Goal: Task Accomplishment & Management: Complete application form

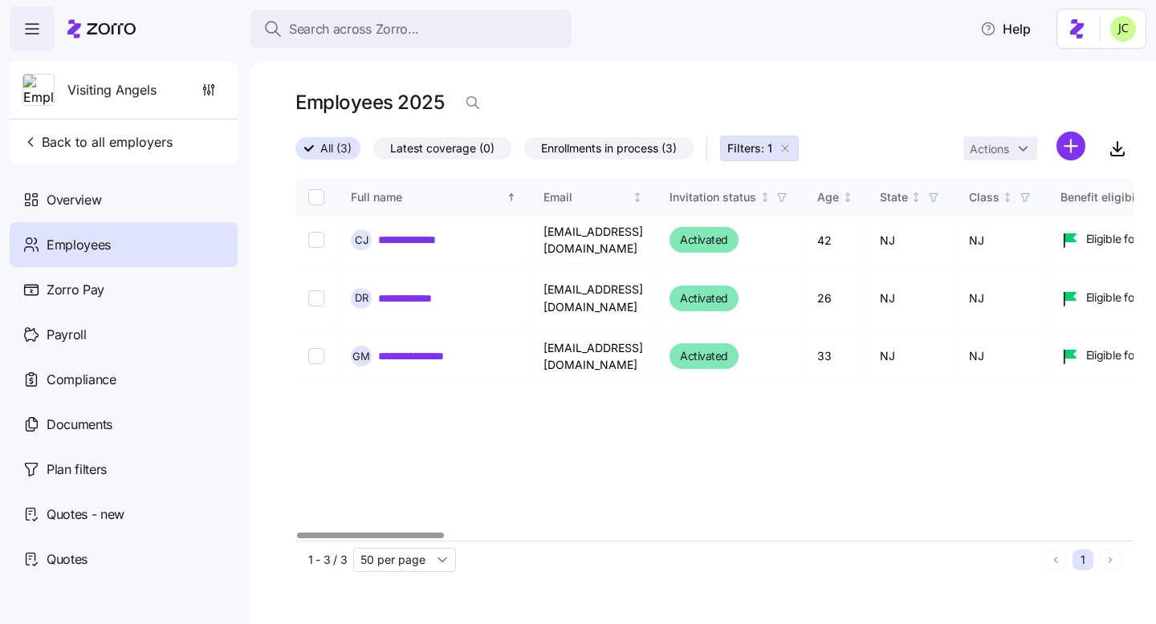
click at [297, 533] on div at bounding box center [370, 536] width 146 height 6
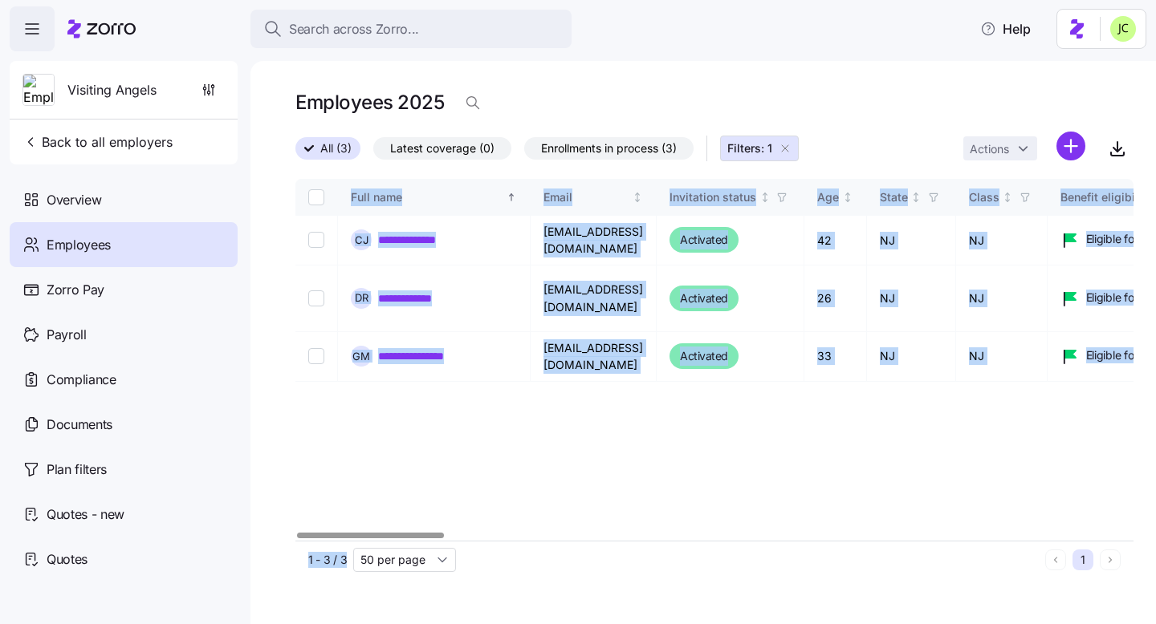
drag, startPoint x: 717, startPoint y: 536, endPoint x: 533, endPoint y: 542, distance: 184.7
click at [533, 542] on div "**********" at bounding box center [702, 342] width 905 height 563
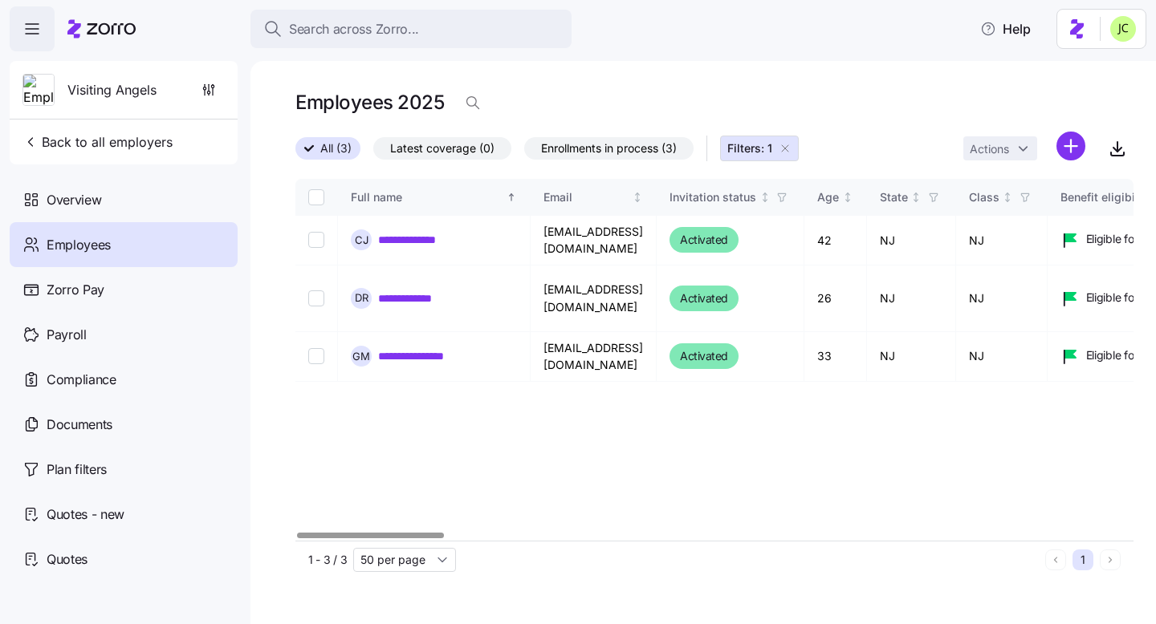
click at [596, 439] on div "**********" at bounding box center [714, 360] width 838 height 362
drag, startPoint x: 610, startPoint y: 348, endPoint x: 576, endPoint y: 341, distance: 34.5
click at [576, 341] on td "[EMAIL_ADDRESS][DOMAIN_NAME]" at bounding box center [593, 357] width 126 height 50
click at [548, 342] on td "gaby_m124@hotmail.com" at bounding box center [593, 357] width 126 height 50
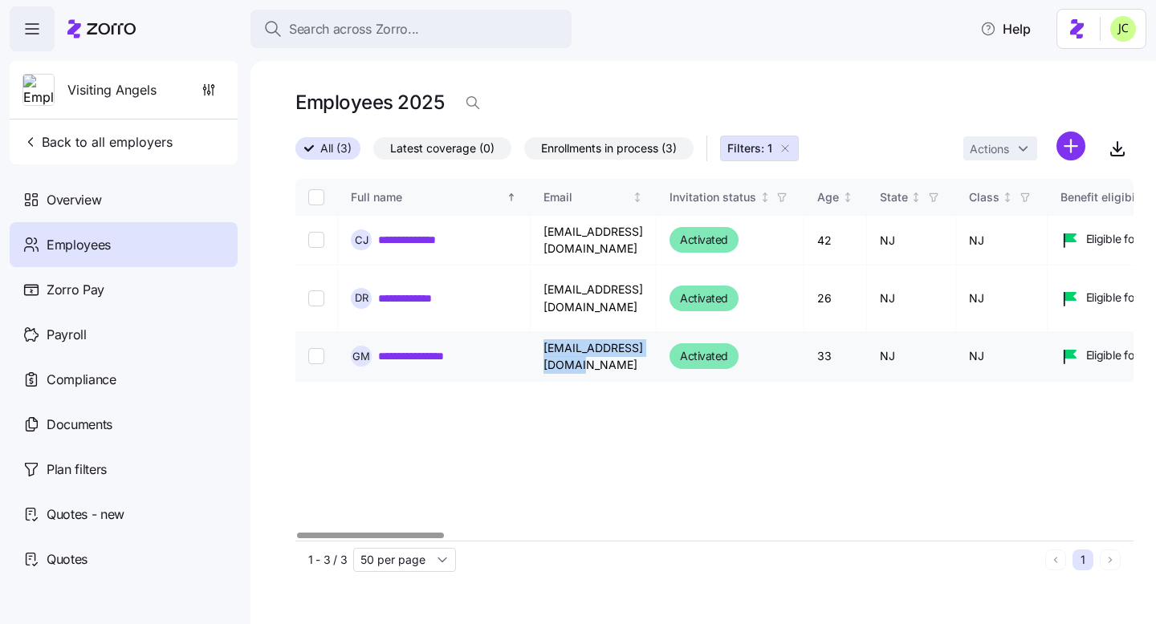
drag, startPoint x: 543, startPoint y: 342, endPoint x: 686, endPoint y: 346, distance: 143.7
click at [656, 346] on td "gaby_m124@hotmail.com" at bounding box center [593, 357] width 126 height 50
copy td "gaby_m124@hotmail.com"
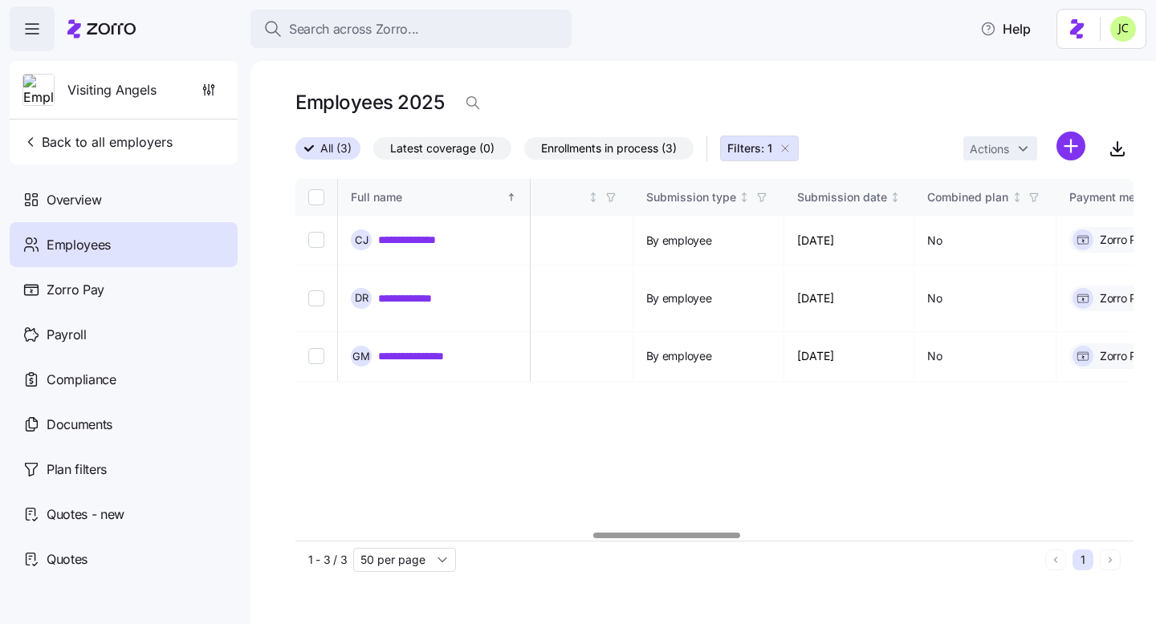
scroll to position [0, 1697]
click at [734, 539] on div at bounding box center [666, 536] width 146 height 6
click at [412, 291] on link "**********" at bounding box center [415, 299] width 74 height 16
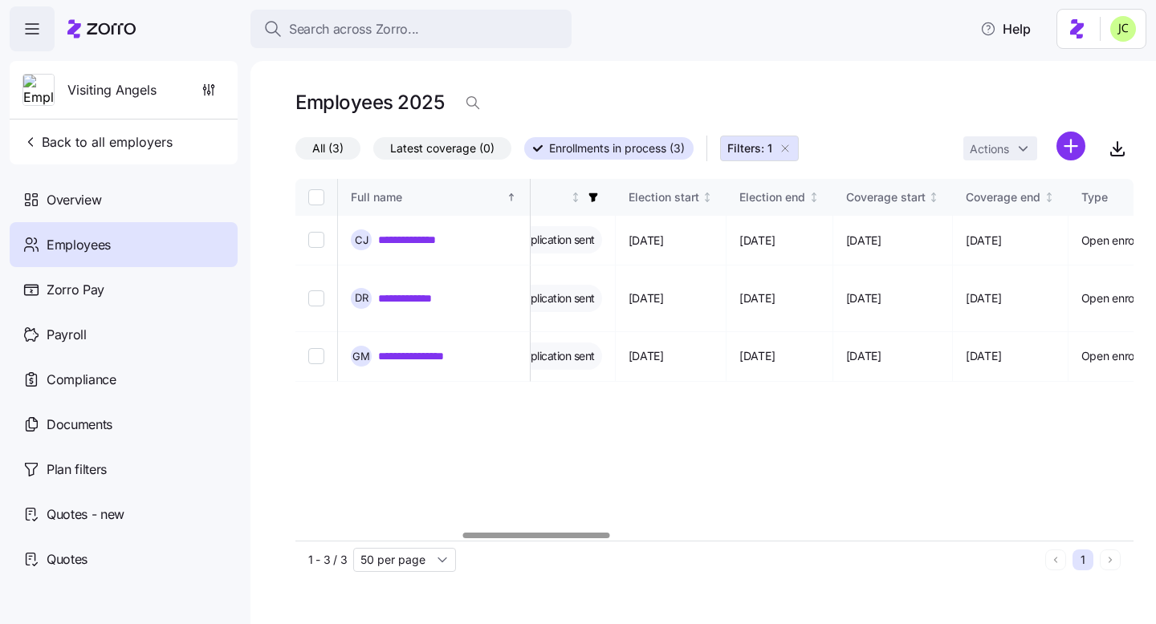
click at [602, 539] on div at bounding box center [536, 536] width 146 height 6
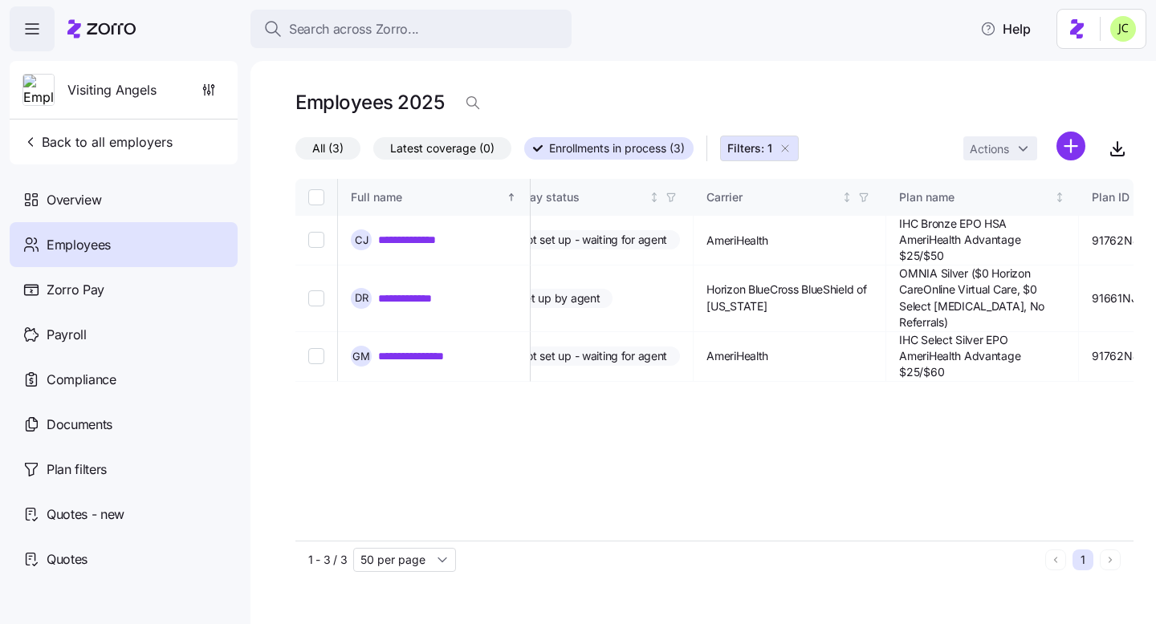
scroll to position [0, 2641]
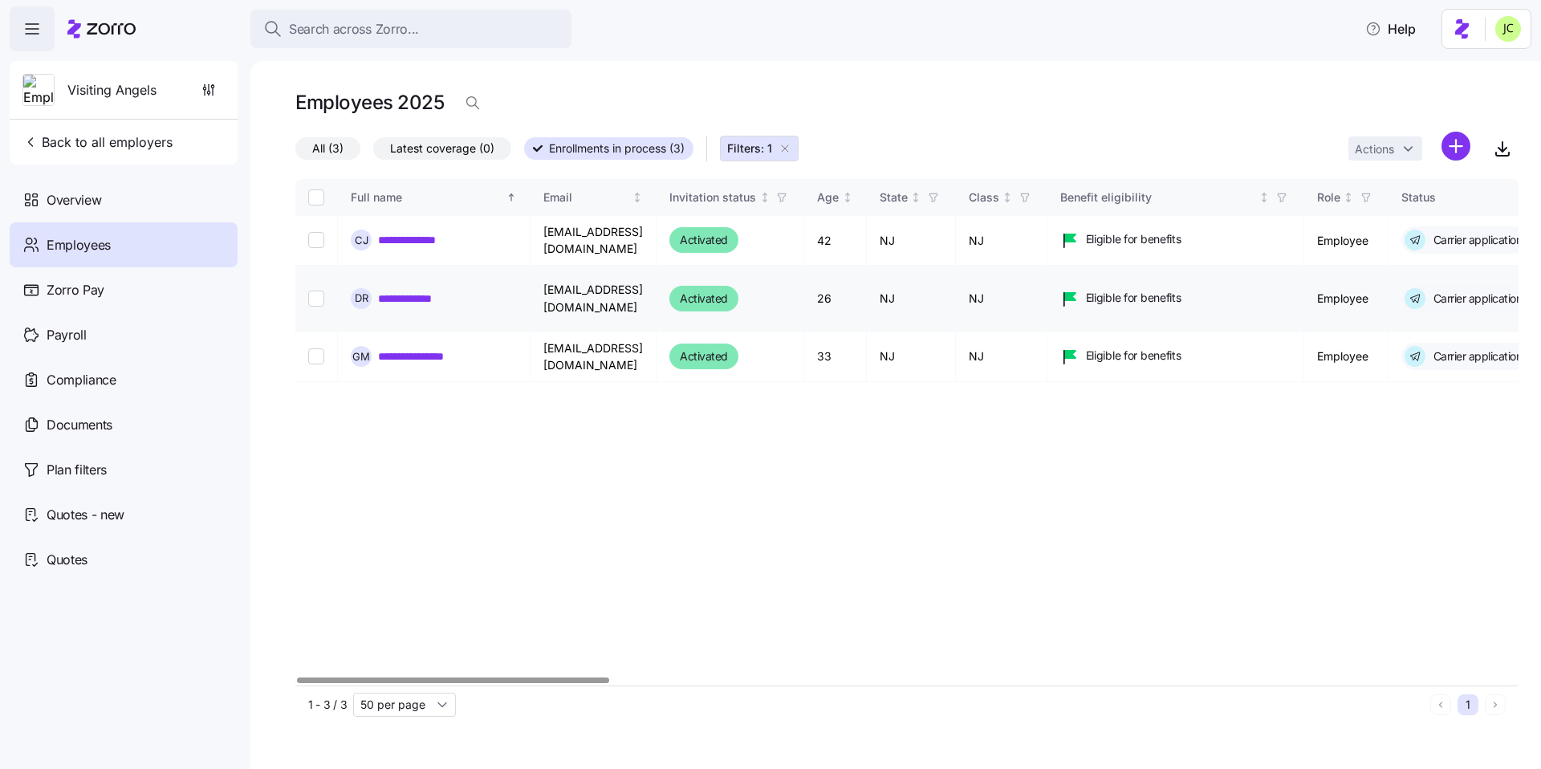
click at [421, 291] on link "**********" at bounding box center [415, 299] width 74 height 16
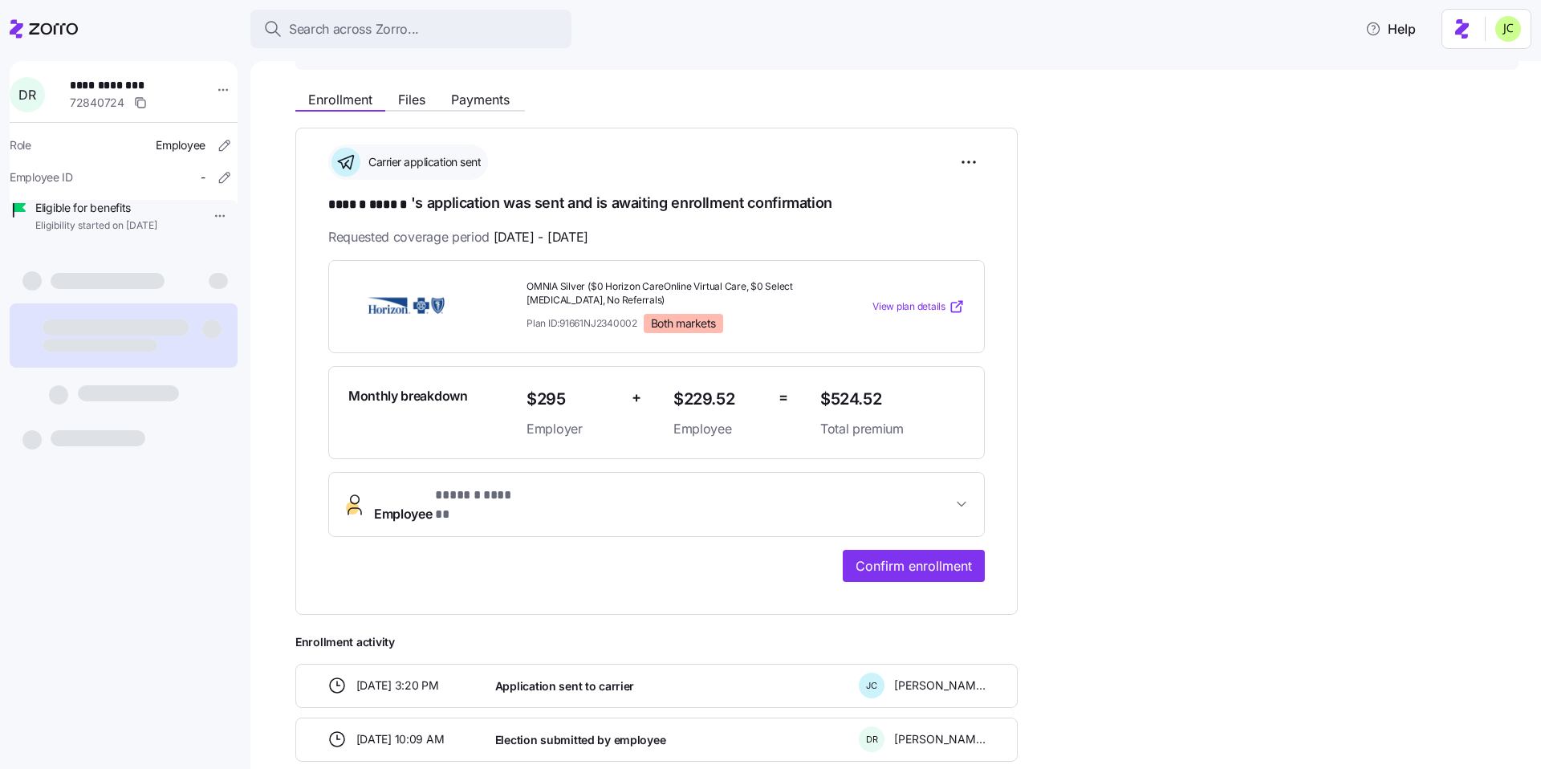
scroll to position [143, 0]
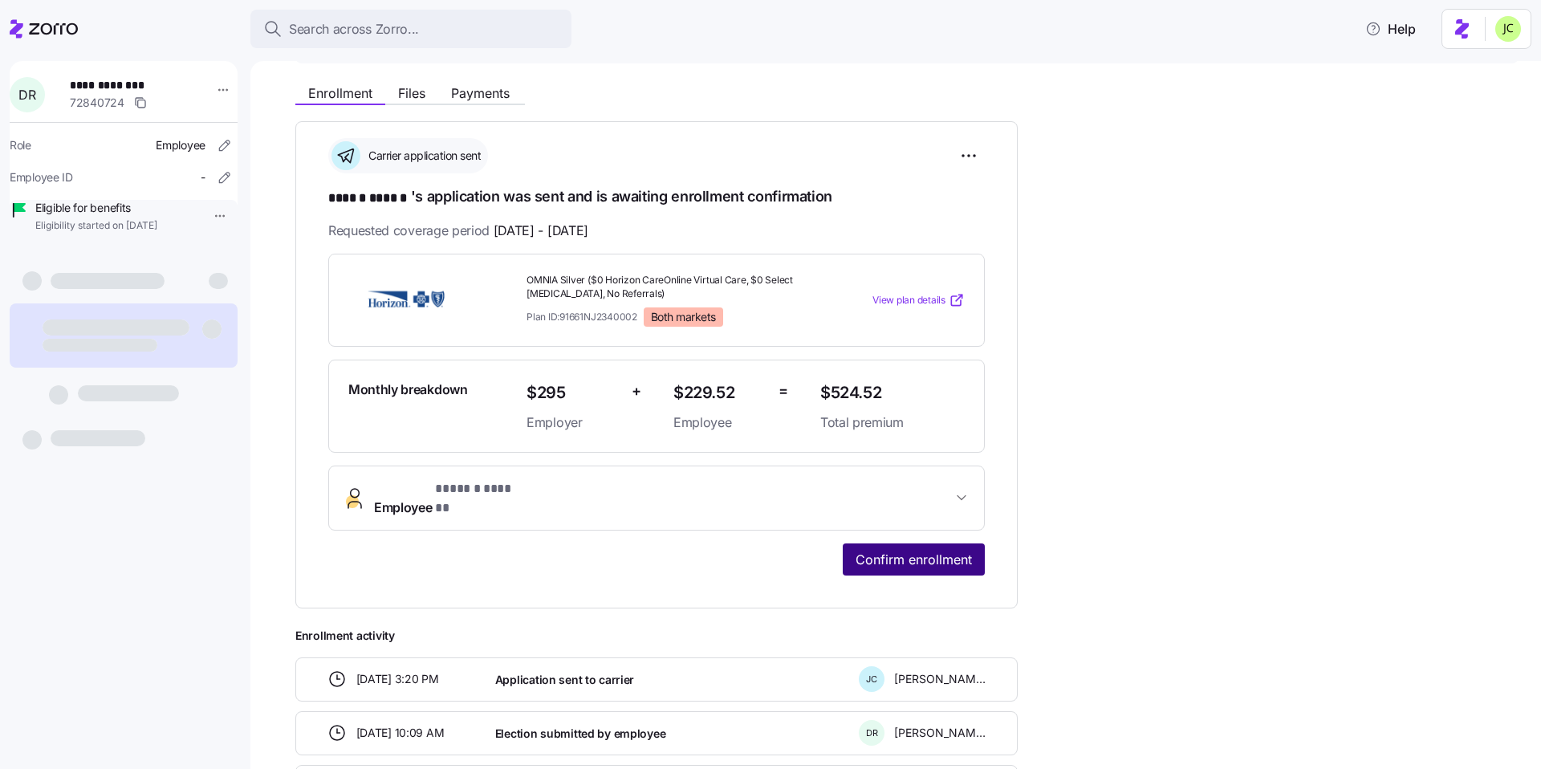
click at [908, 550] on span "Confirm enrollment" at bounding box center [914, 559] width 116 height 19
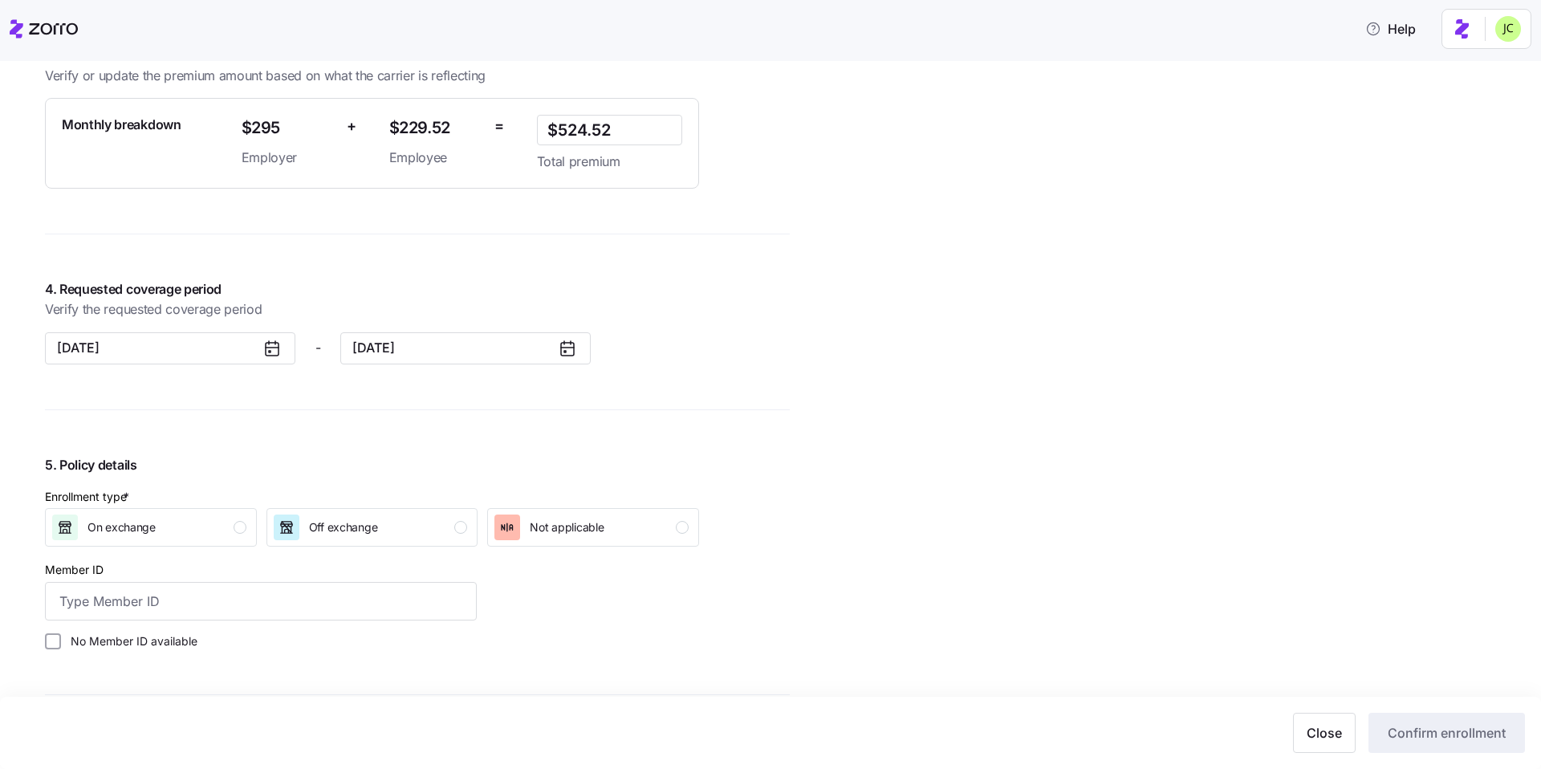
scroll to position [1217, 0]
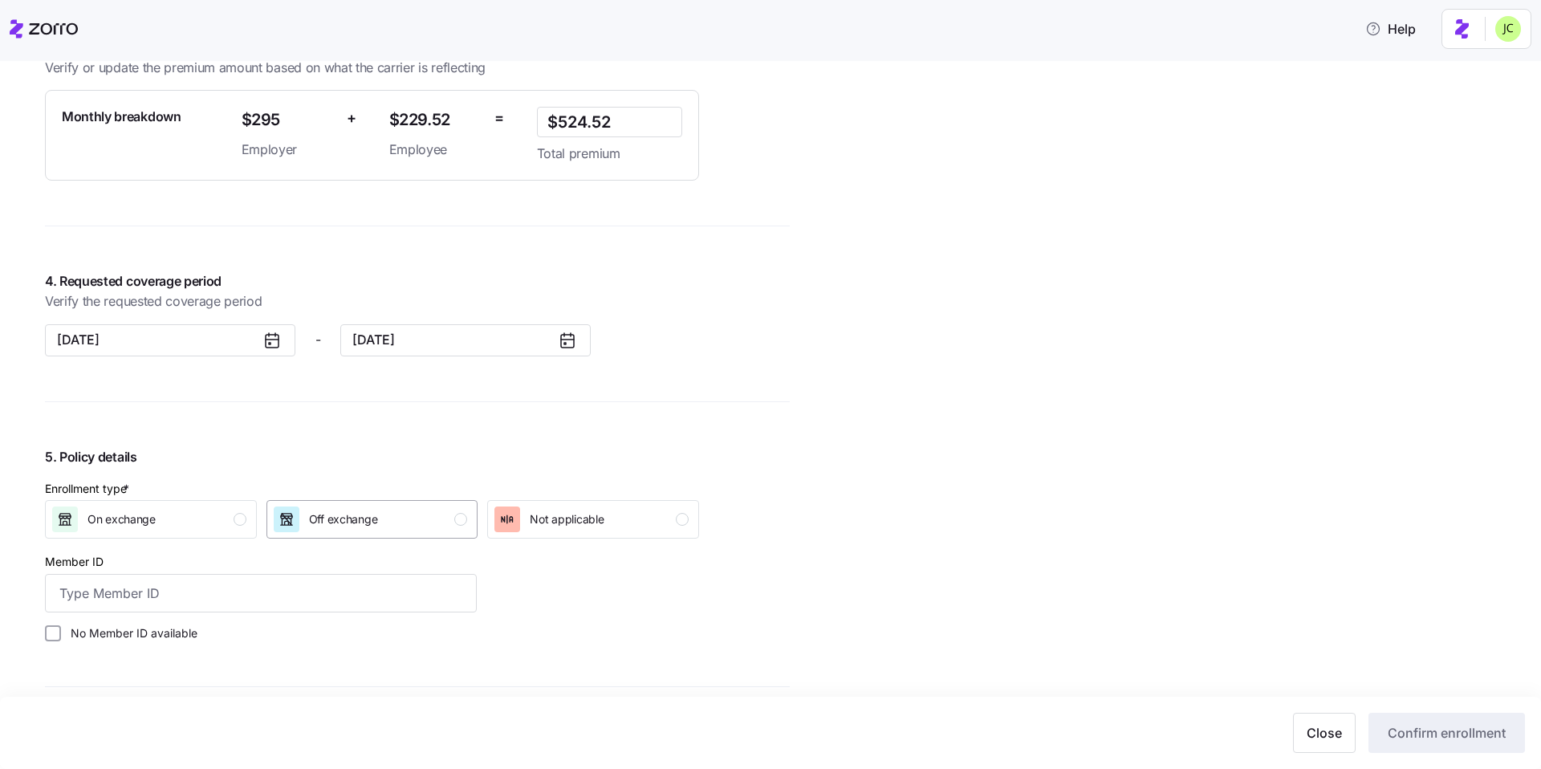
click at [445, 523] on div "Off exchange" at bounding box center [371, 519] width 194 height 26
click at [366, 598] on input "Member ID" at bounding box center [261, 593] width 432 height 39
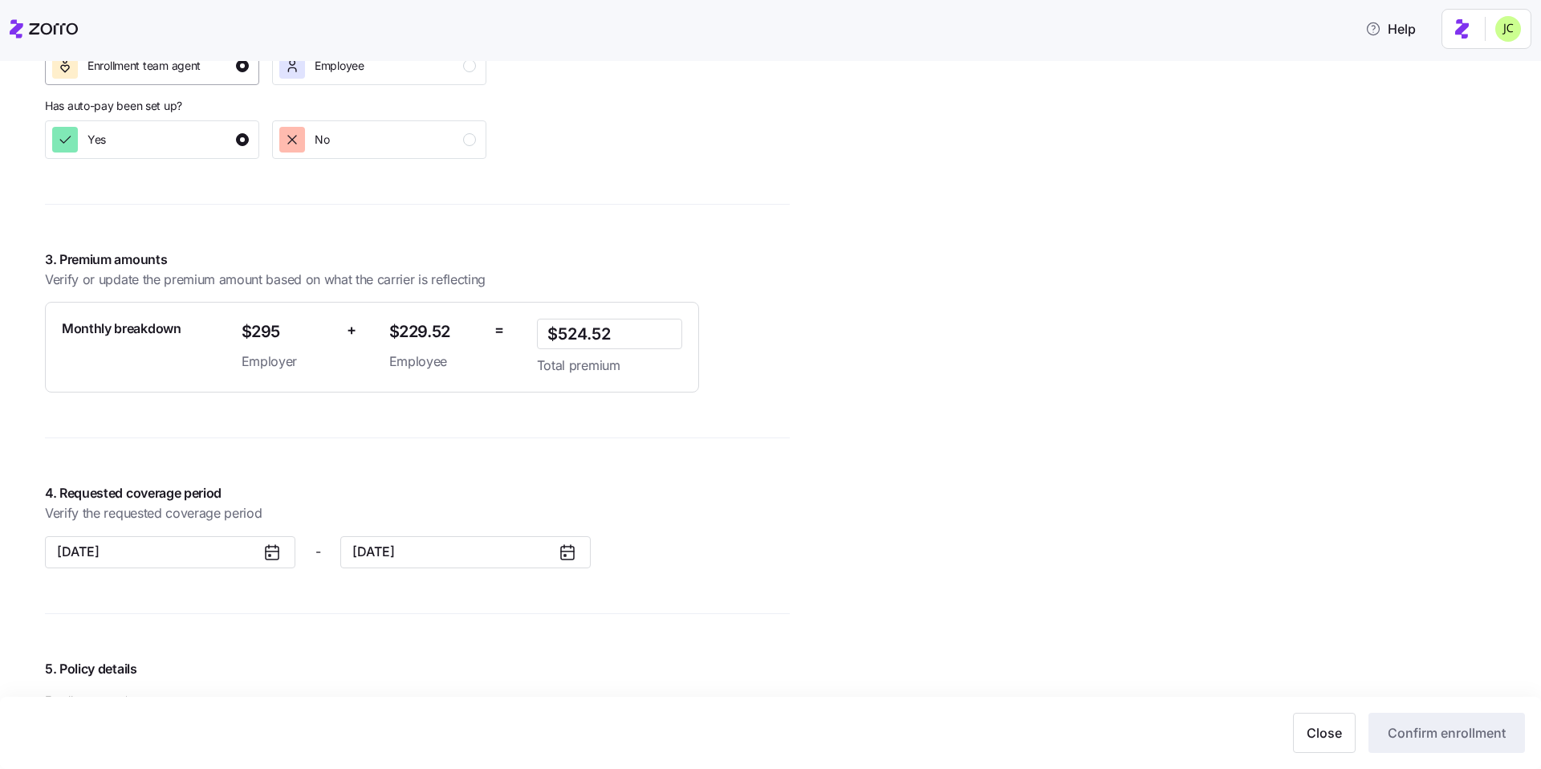
scroll to position [955, 0]
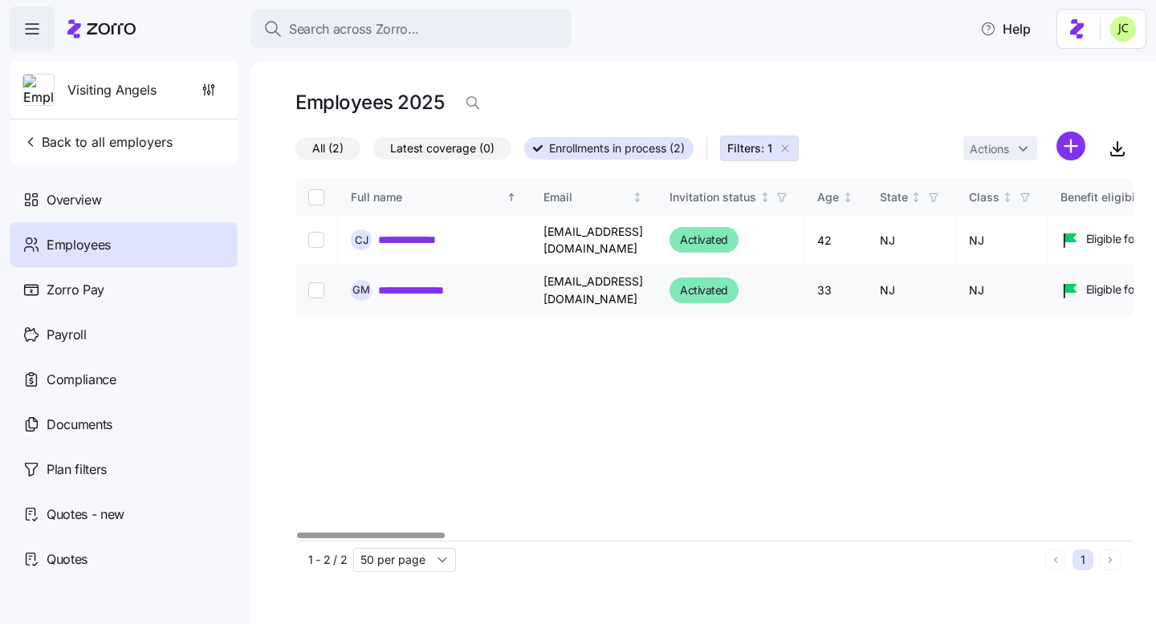
click at [441, 293] on link "**********" at bounding box center [426, 290] width 96 height 16
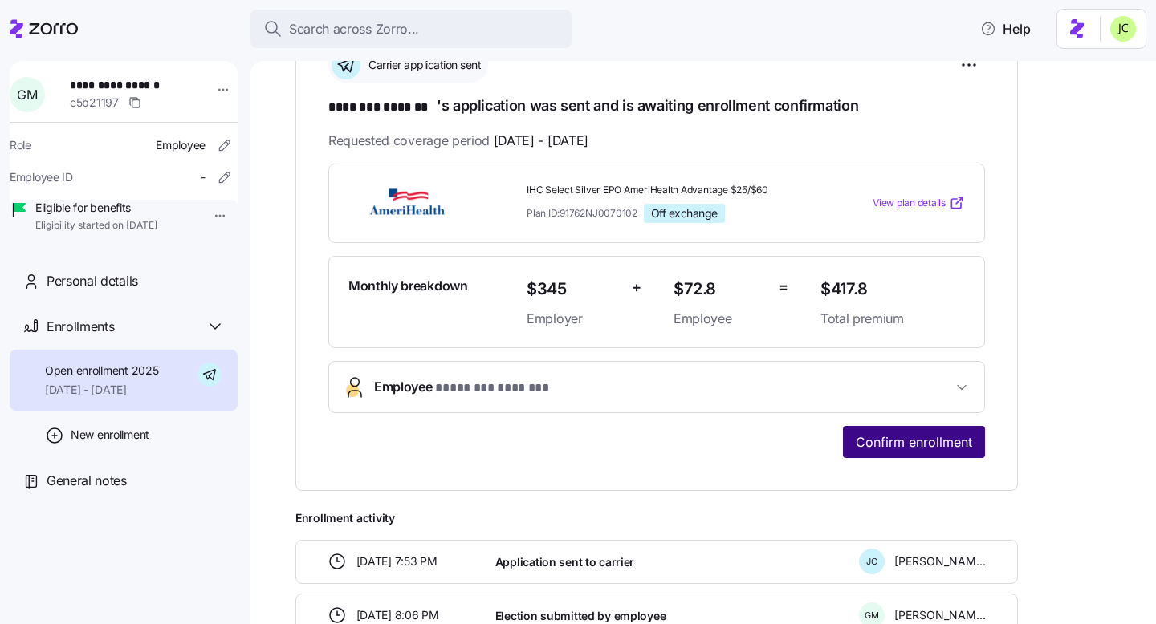
scroll to position [266, 0]
click at [919, 438] on span "Confirm enrollment" at bounding box center [914, 441] width 116 height 19
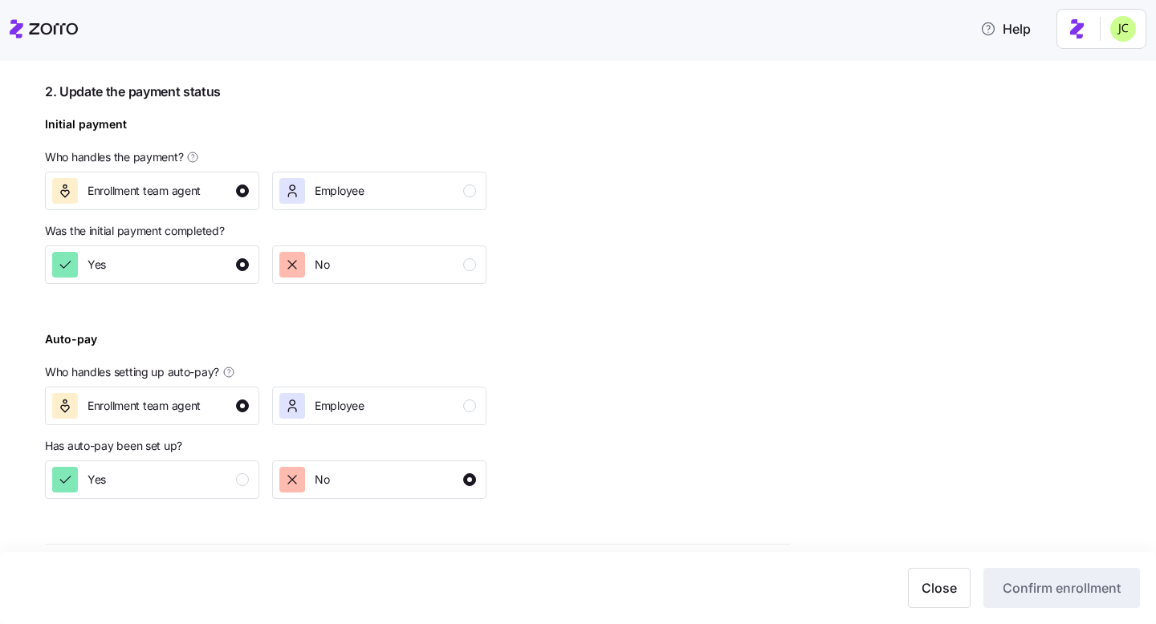
scroll to position [680, 0]
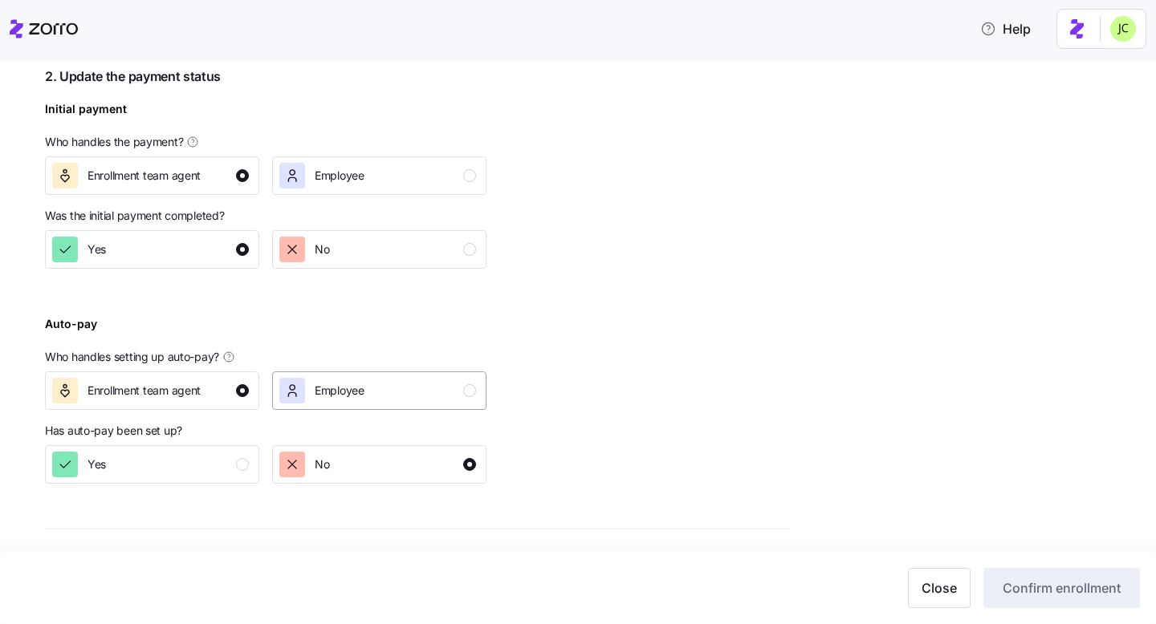
click at [445, 388] on div "Employee" at bounding box center [377, 391] width 197 height 26
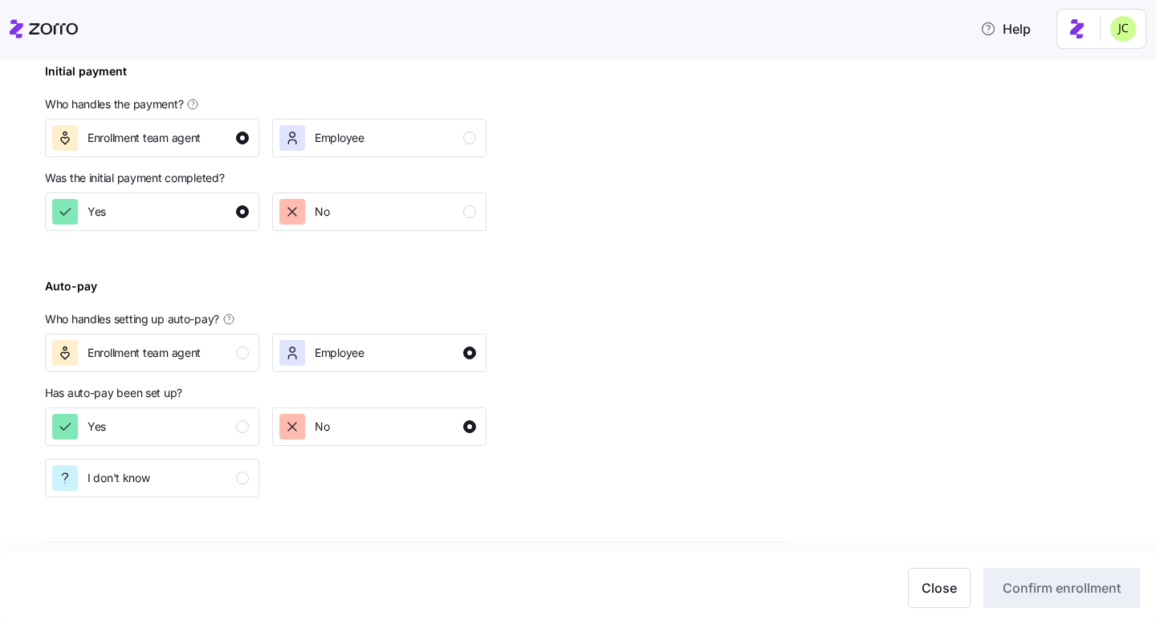
scroll to position [718, 0]
click at [230, 477] on div "I don't know" at bounding box center [150, 478] width 197 height 26
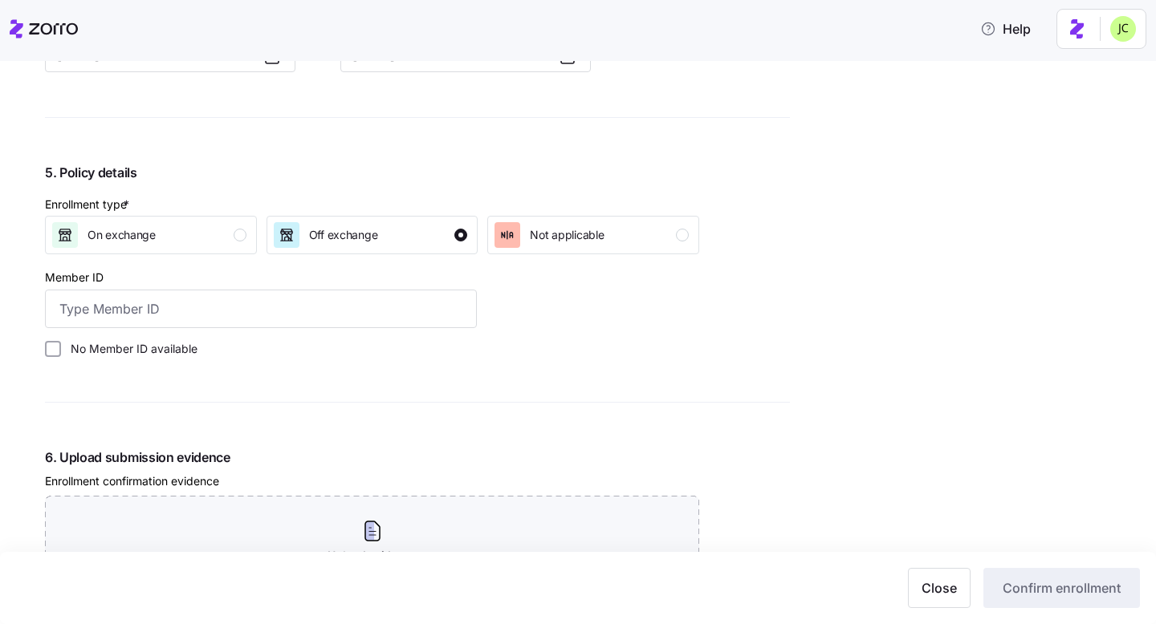
scroll to position [1640, 0]
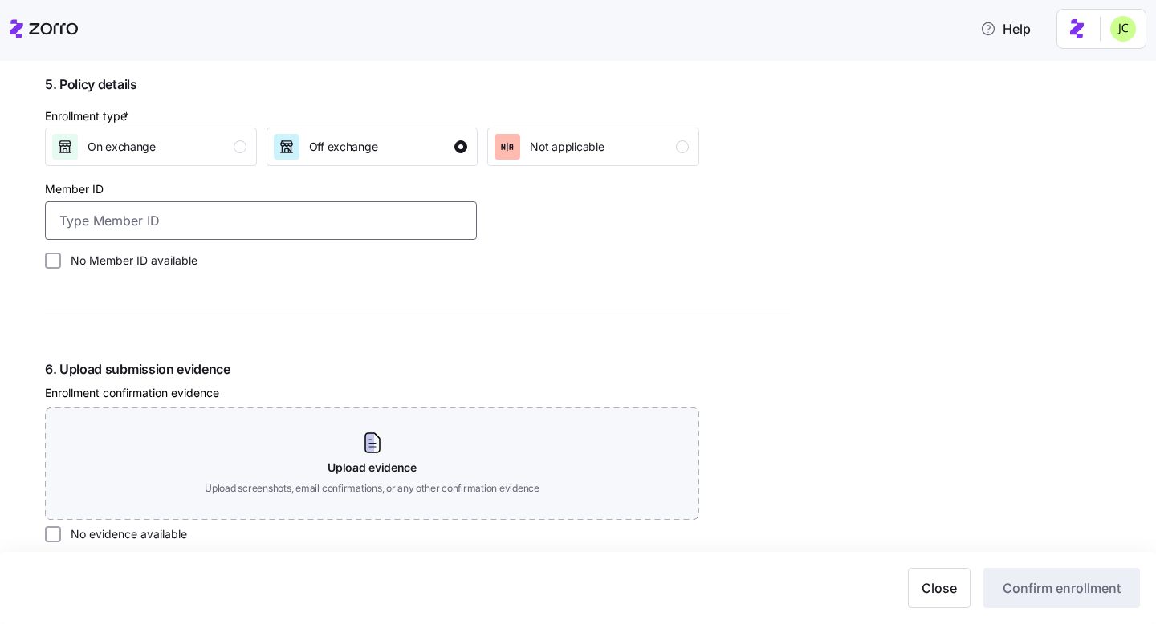
click at [304, 209] on input "Member ID" at bounding box center [261, 220] width 432 height 39
paste input "INJ000401235"
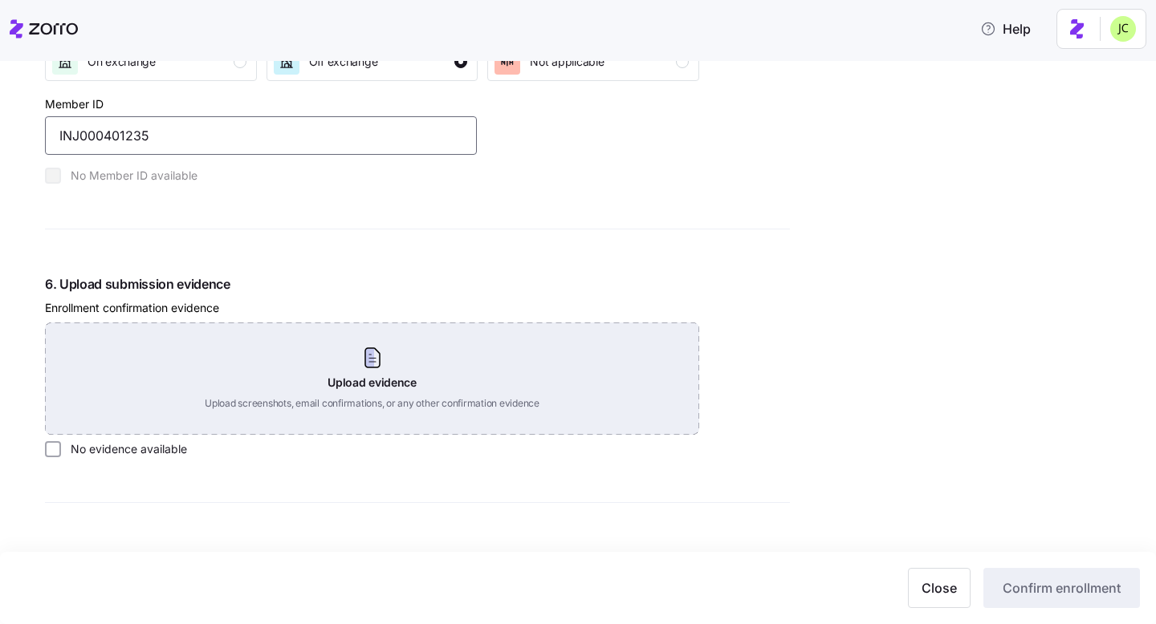
scroll to position [1742, 0]
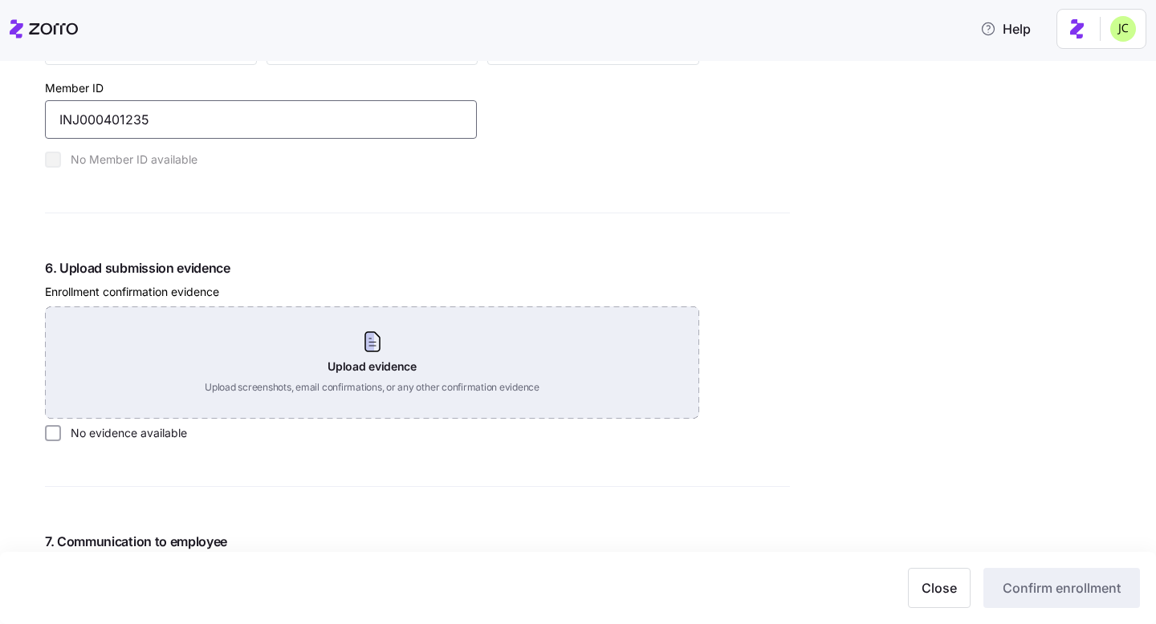
type input "INJ000401235"
click at [377, 341] on div "Upload evidence Upload screenshots, email confirmations, or any other confirmat…" at bounding box center [372, 363] width 654 height 112
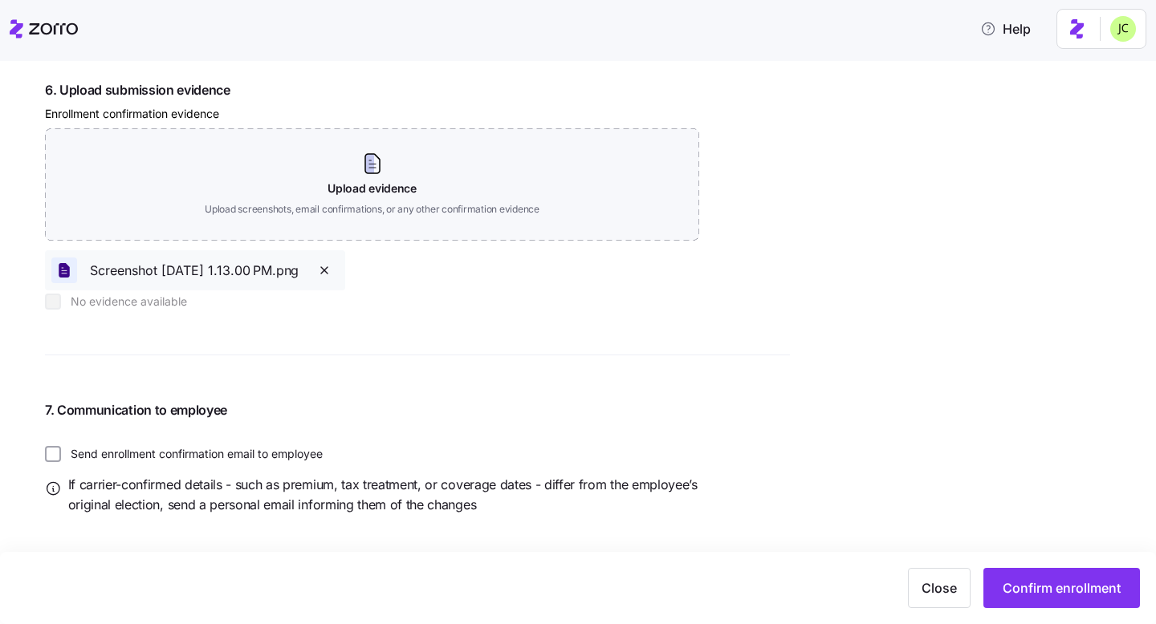
scroll to position [1928, 0]
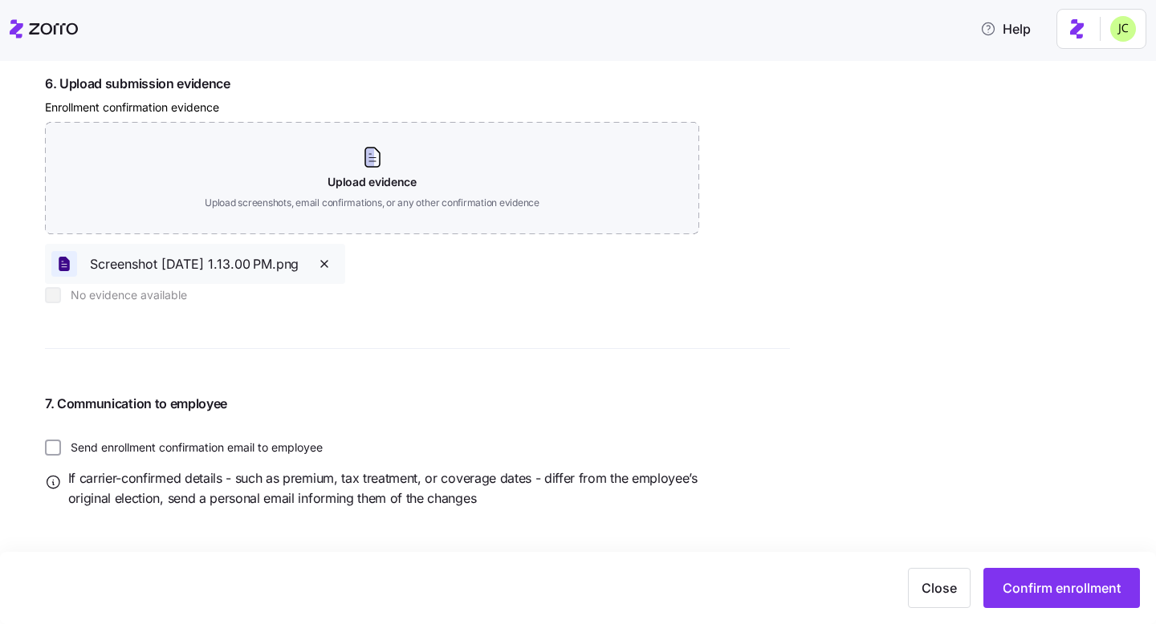
click at [278, 451] on label "Send enrollment confirmation email to employee" at bounding box center [192, 448] width 262 height 16
click at [61, 451] on input "Send enrollment confirmation email to employee" at bounding box center [53, 448] width 16 height 16
checkbox input "true"
click at [1026, 583] on span "Confirm enrollment" at bounding box center [1061, 588] width 118 height 19
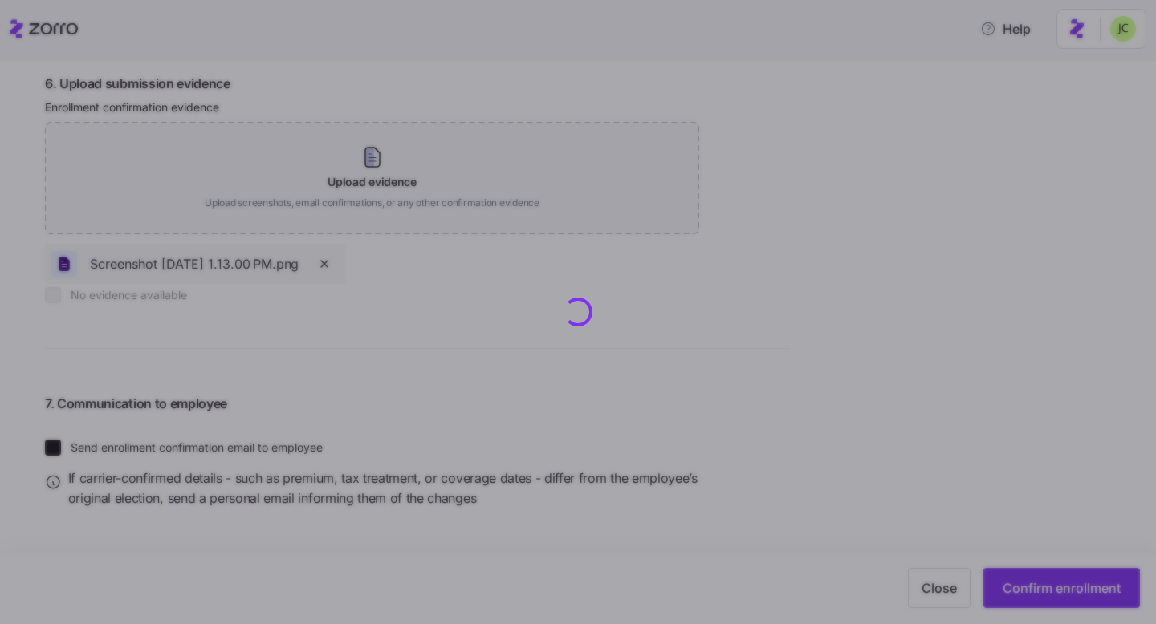
checkbox input "false"
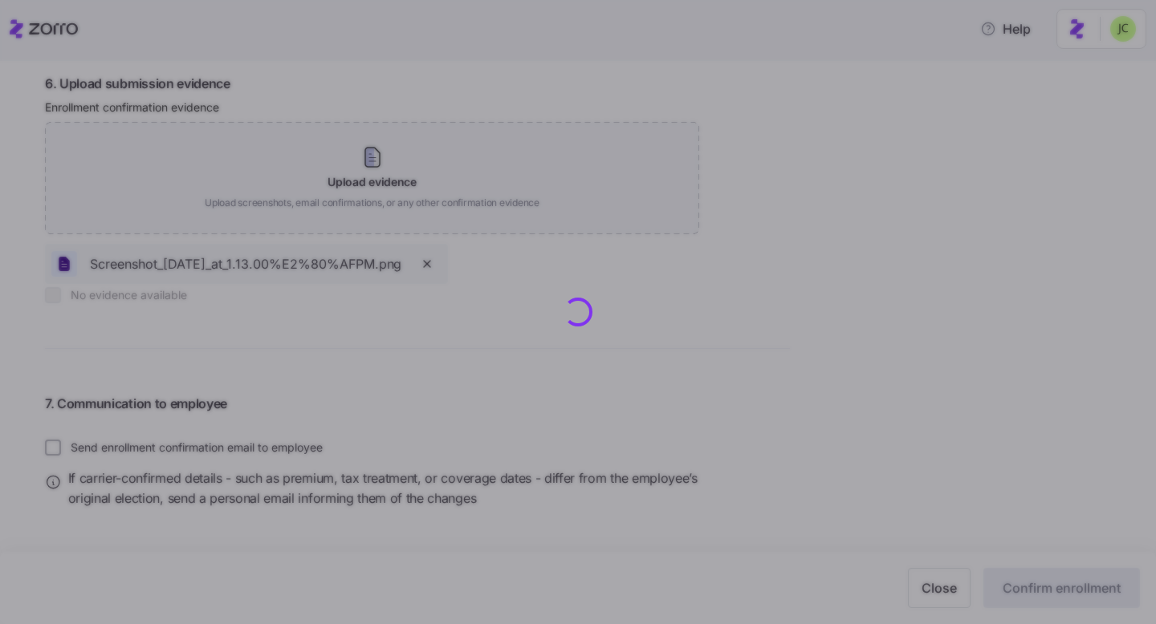
type input "INJ000401235"
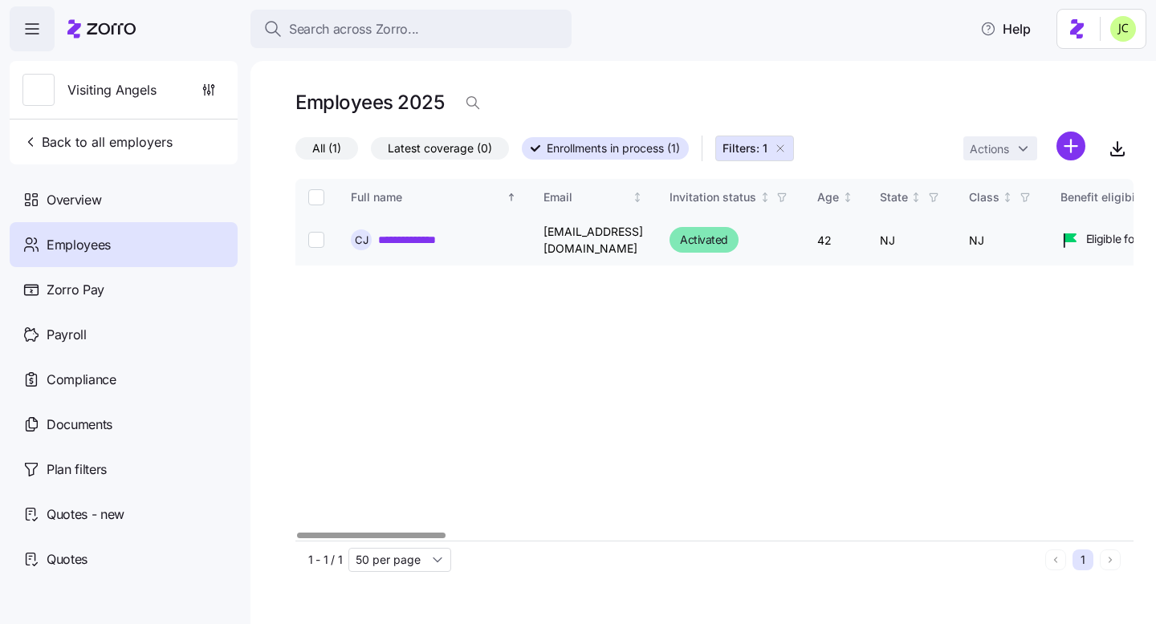
click at [429, 241] on link "**********" at bounding box center [413, 240] width 70 height 16
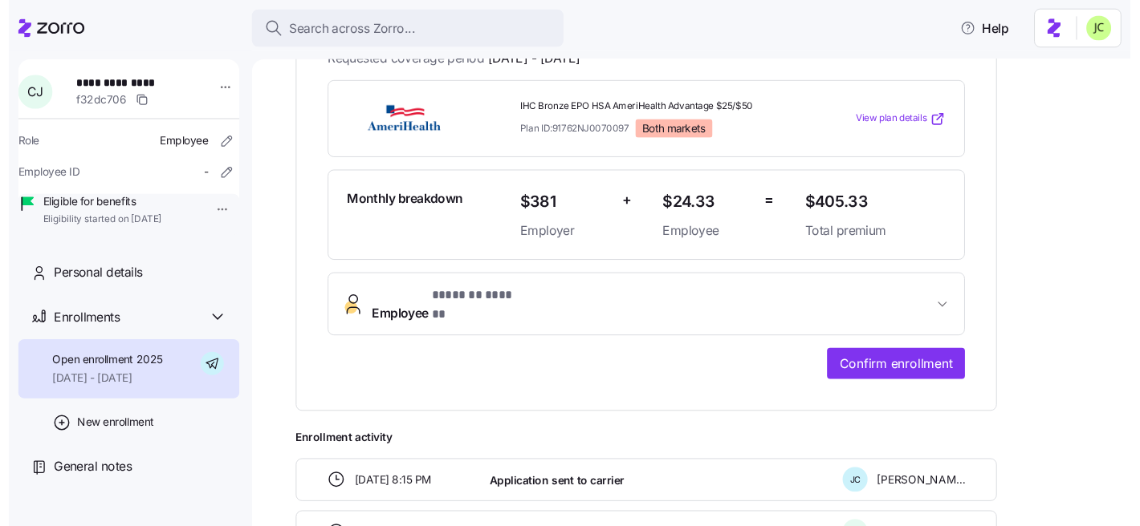
scroll to position [510, 0]
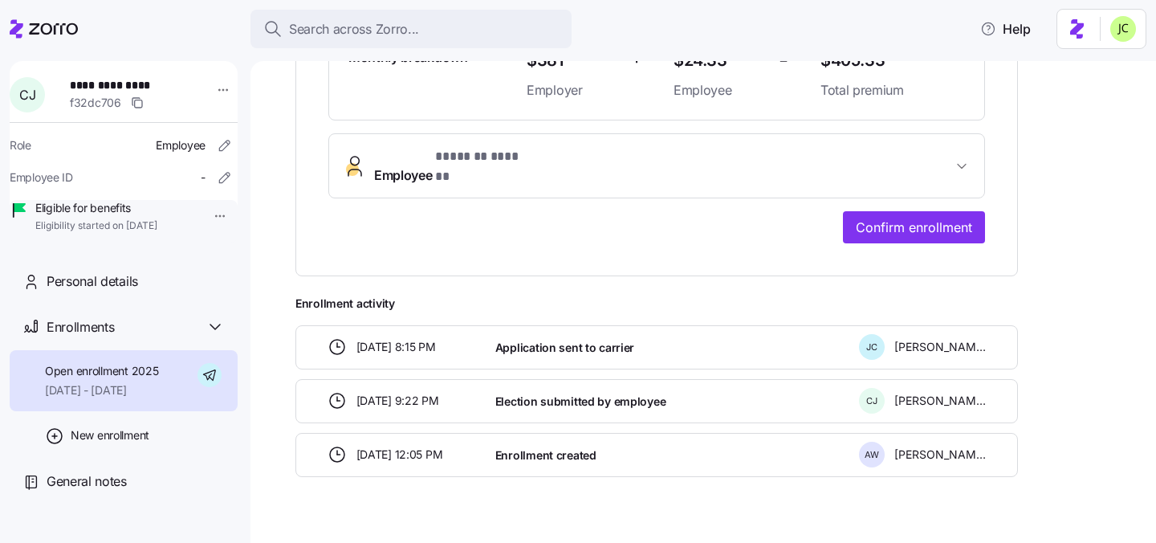
click at [685, 148] on span "Employee * ******* ****** *" at bounding box center [663, 166] width 578 height 39
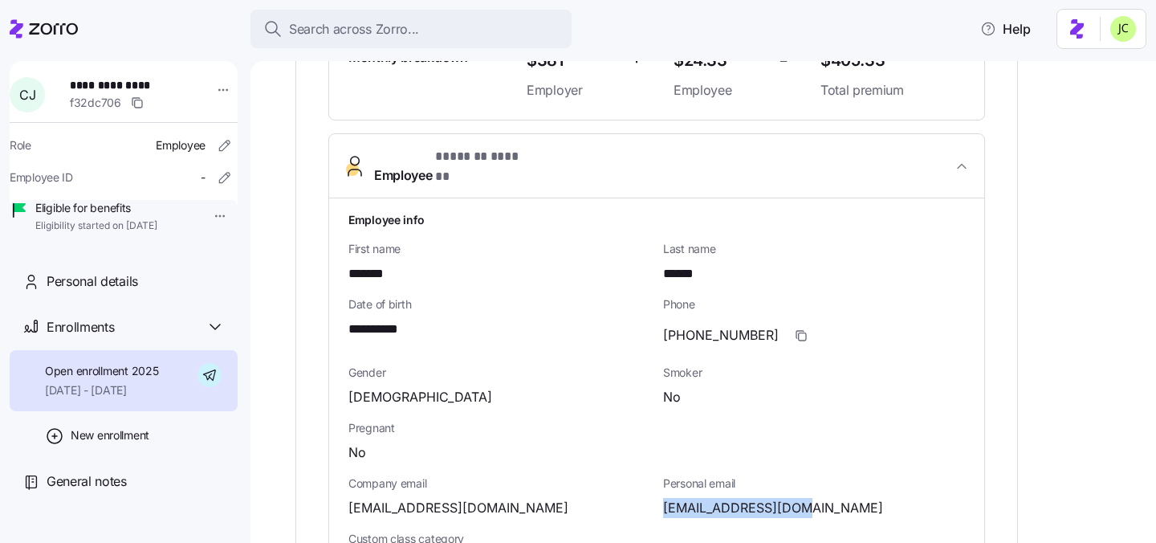
drag, startPoint x: 786, startPoint y: 477, endPoint x: 657, endPoint y: 477, distance: 129.2
click at [657, 477] on div "Personal email [EMAIL_ADDRESS][DOMAIN_NAME]" at bounding box center [813, 496] width 315 height 55
copy span "[EMAIL_ADDRESS][DOMAIN_NAME]"
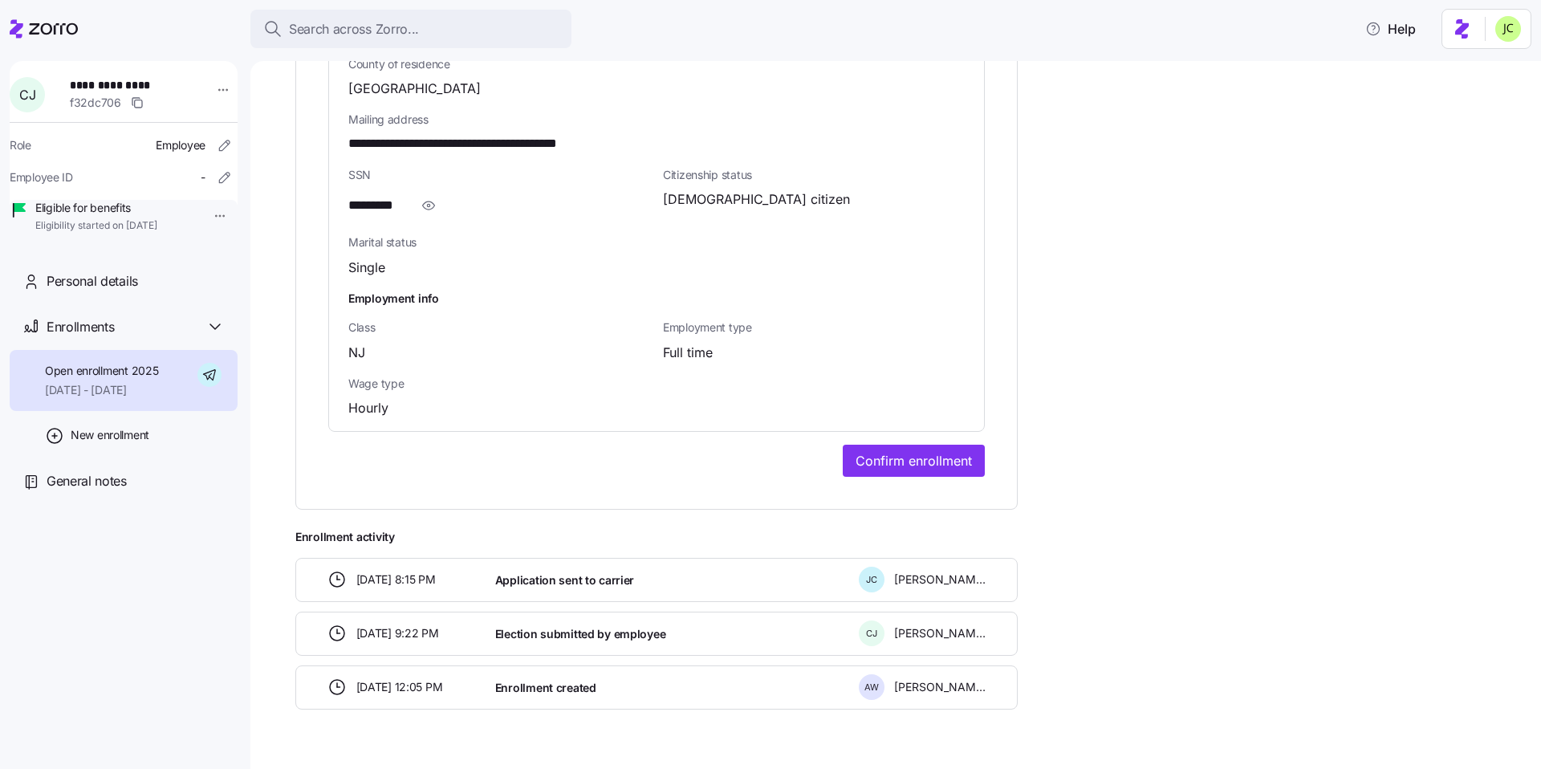
scroll to position [1102, 0]
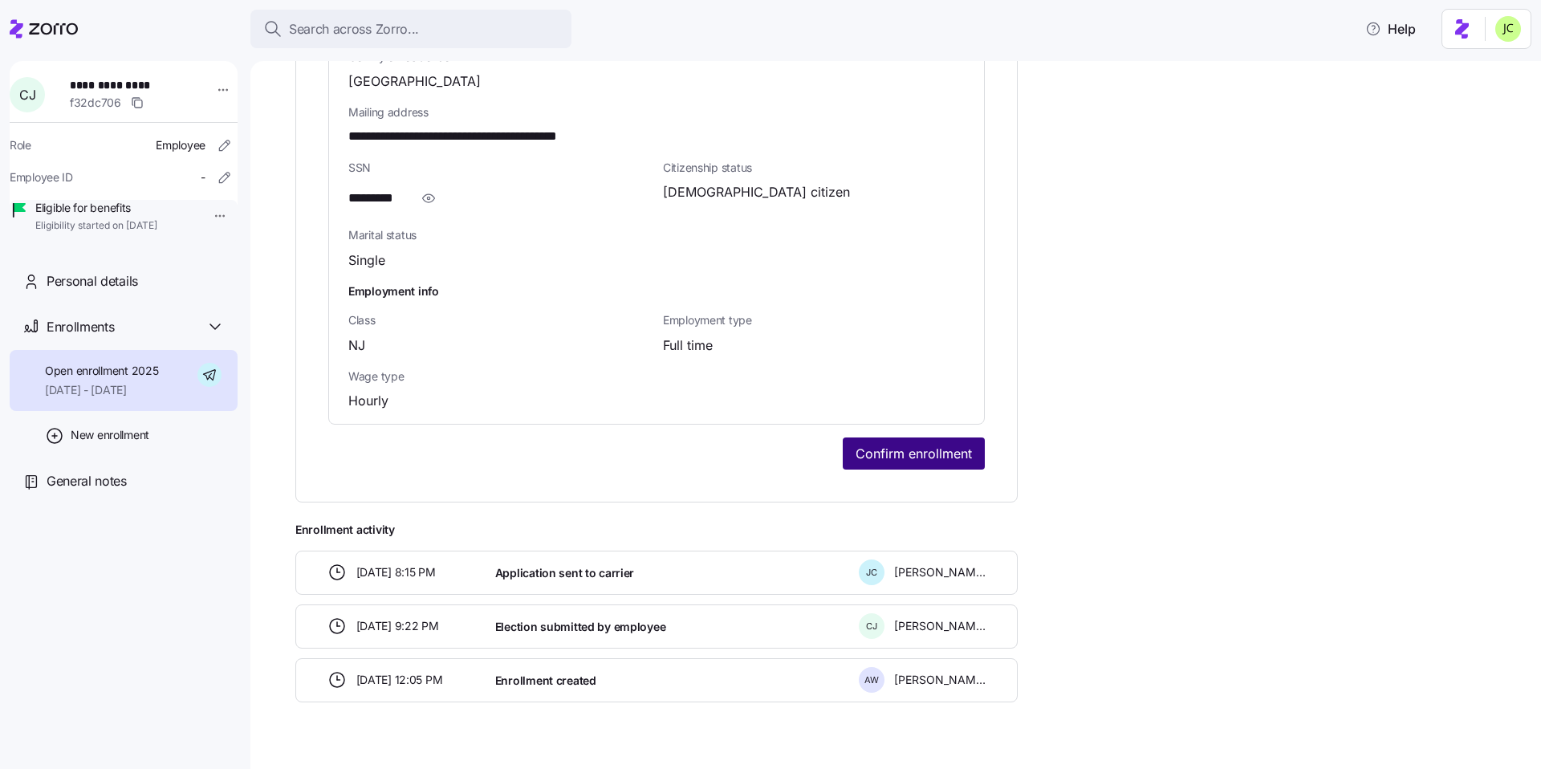
click at [906, 444] on span "Confirm enrollment" at bounding box center [914, 453] width 116 height 19
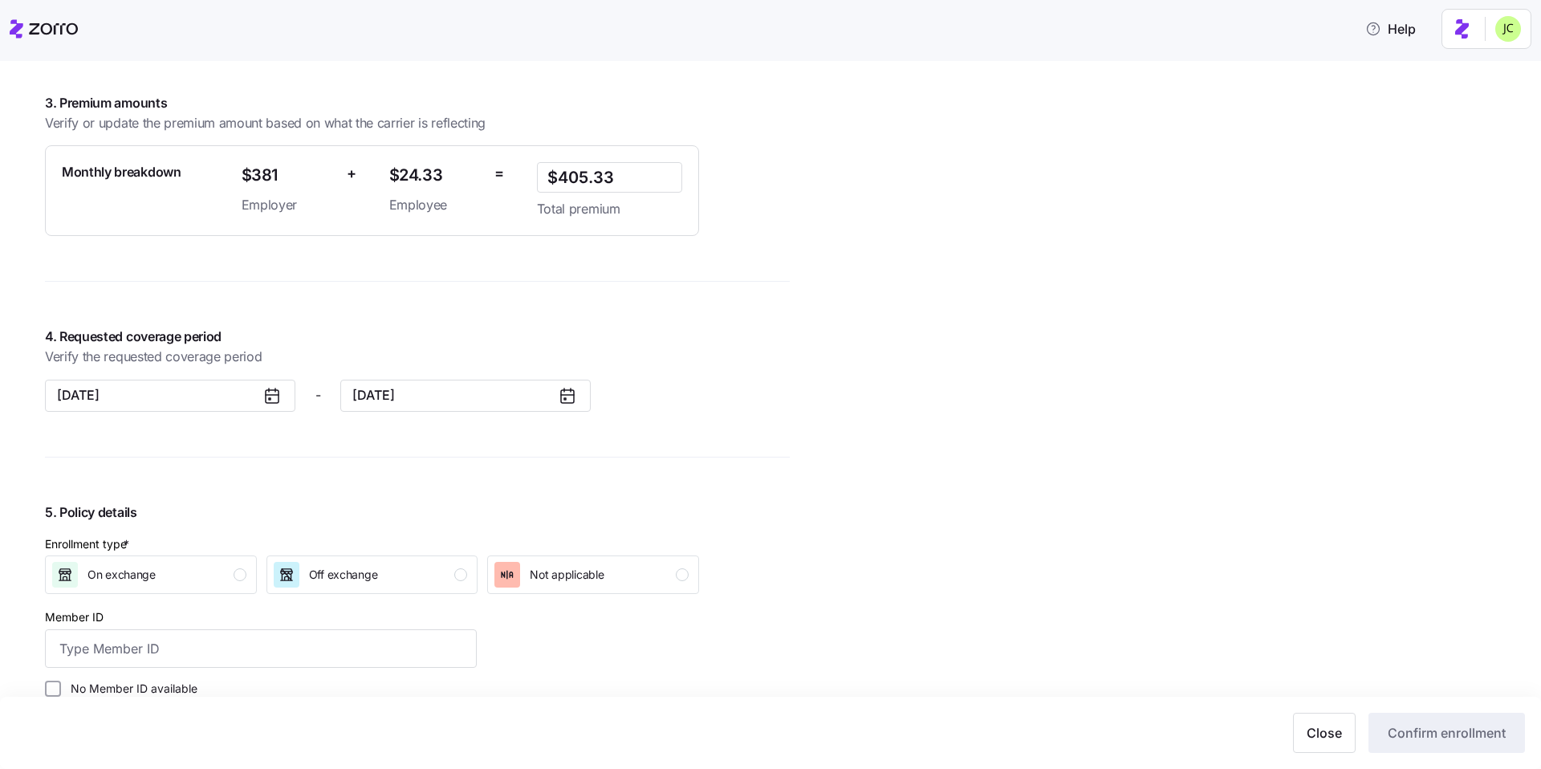
scroll to position [1187, 0]
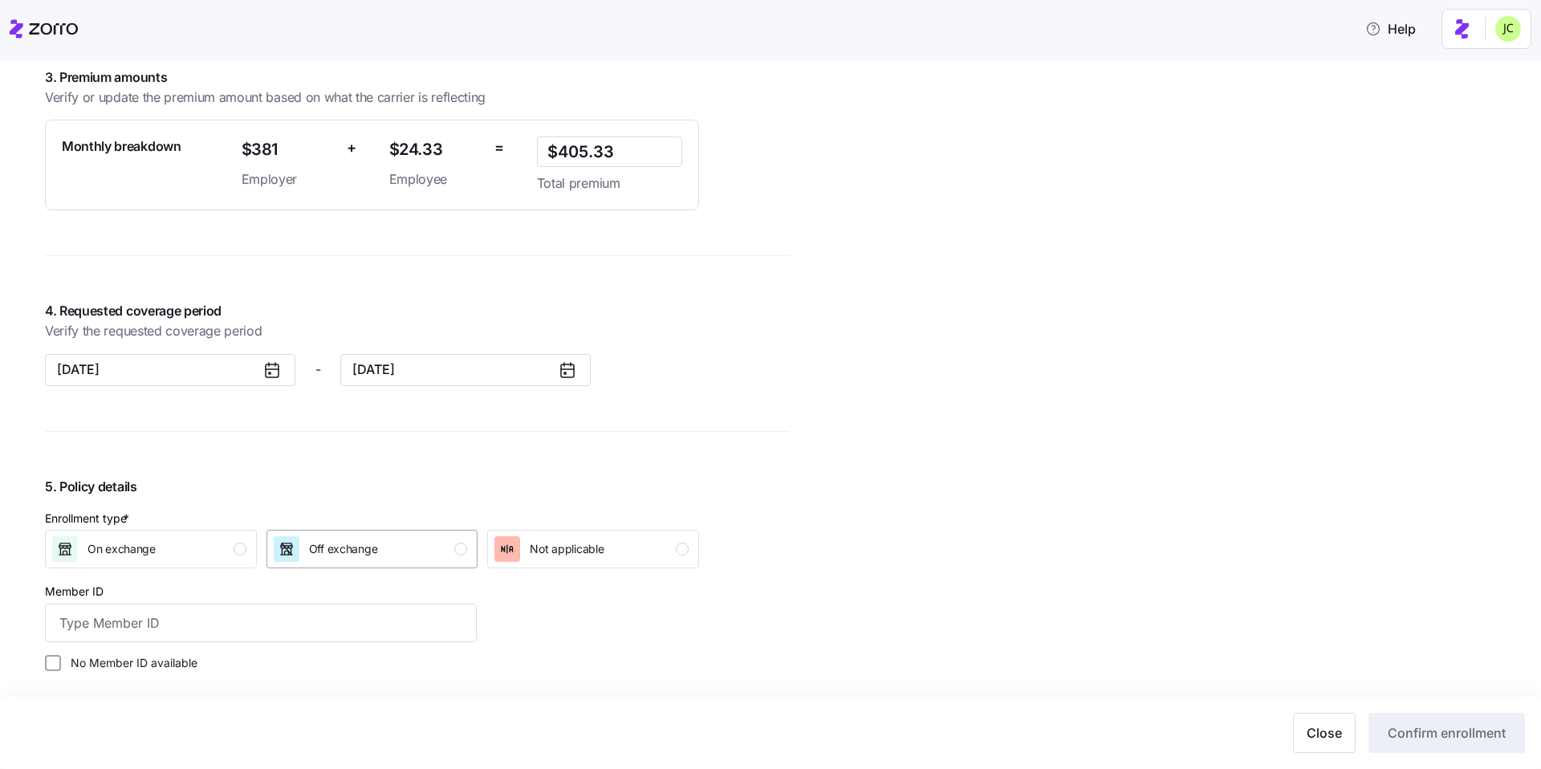
click at [406, 558] on div "Off exchange" at bounding box center [371, 549] width 194 height 26
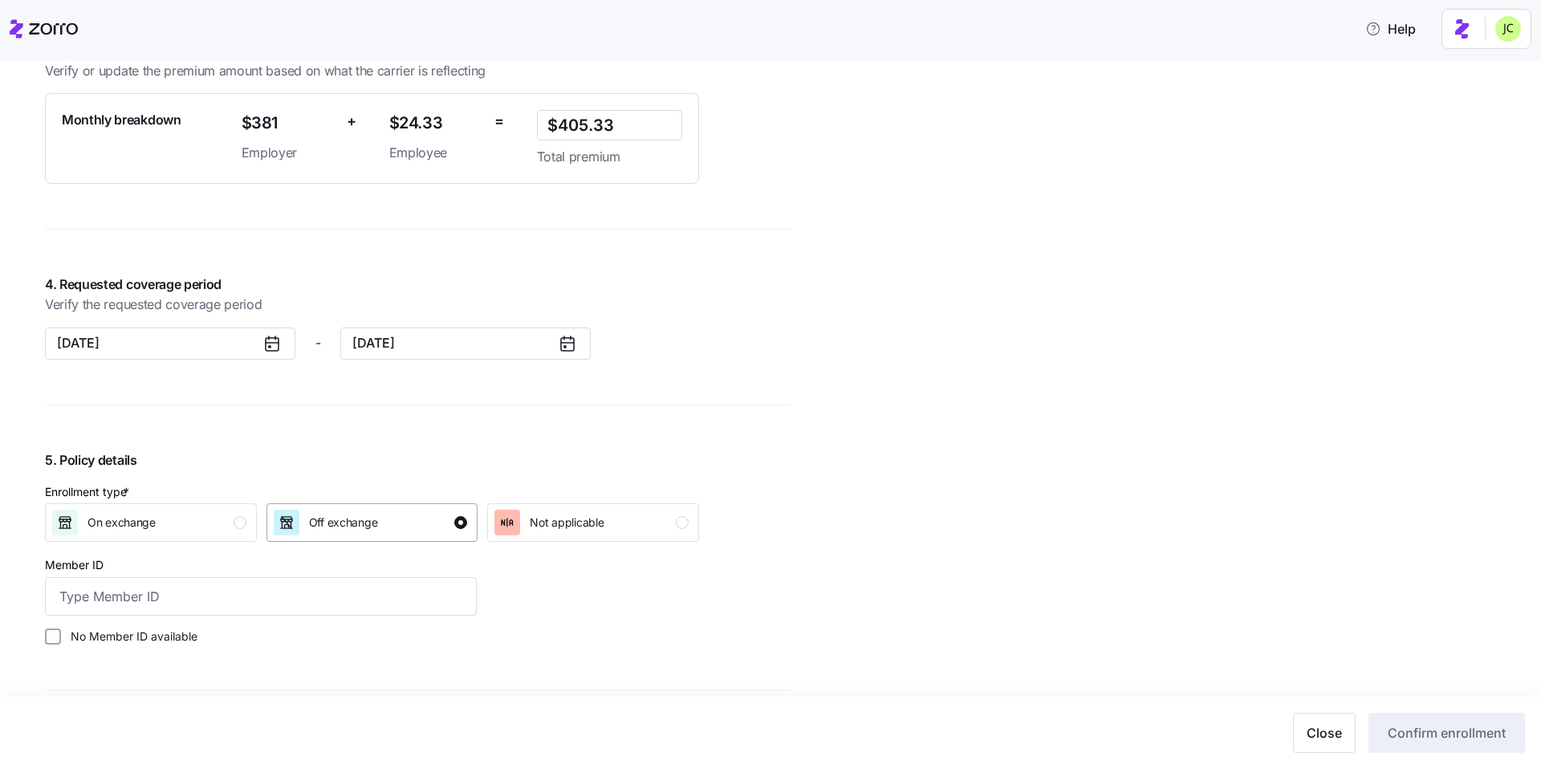
scroll to position [1352, 0]
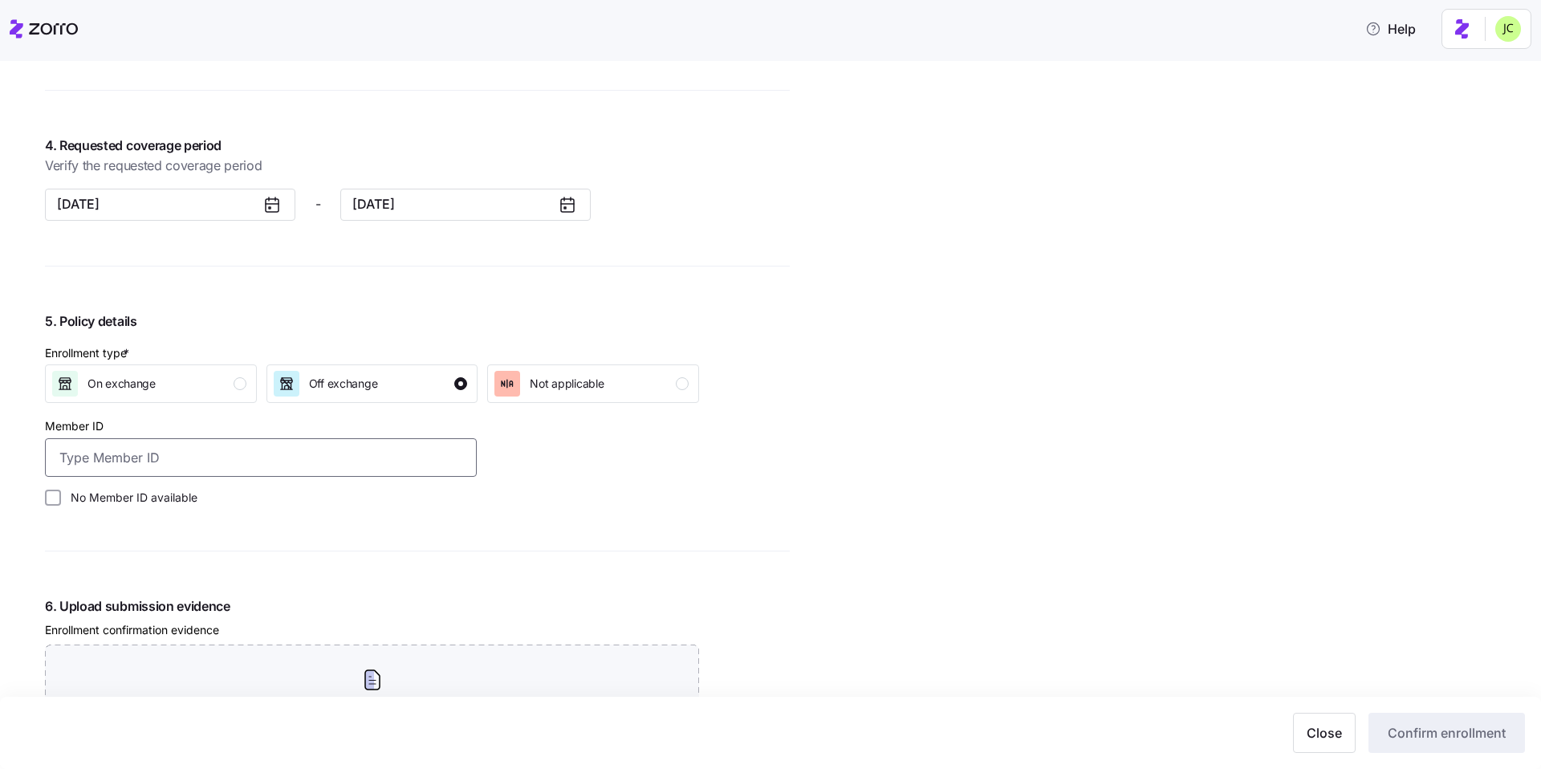
click at [328, 469] on input "Member ID" at bounding box center [261, 457] width 432 height 39
type input "INJ000401239"
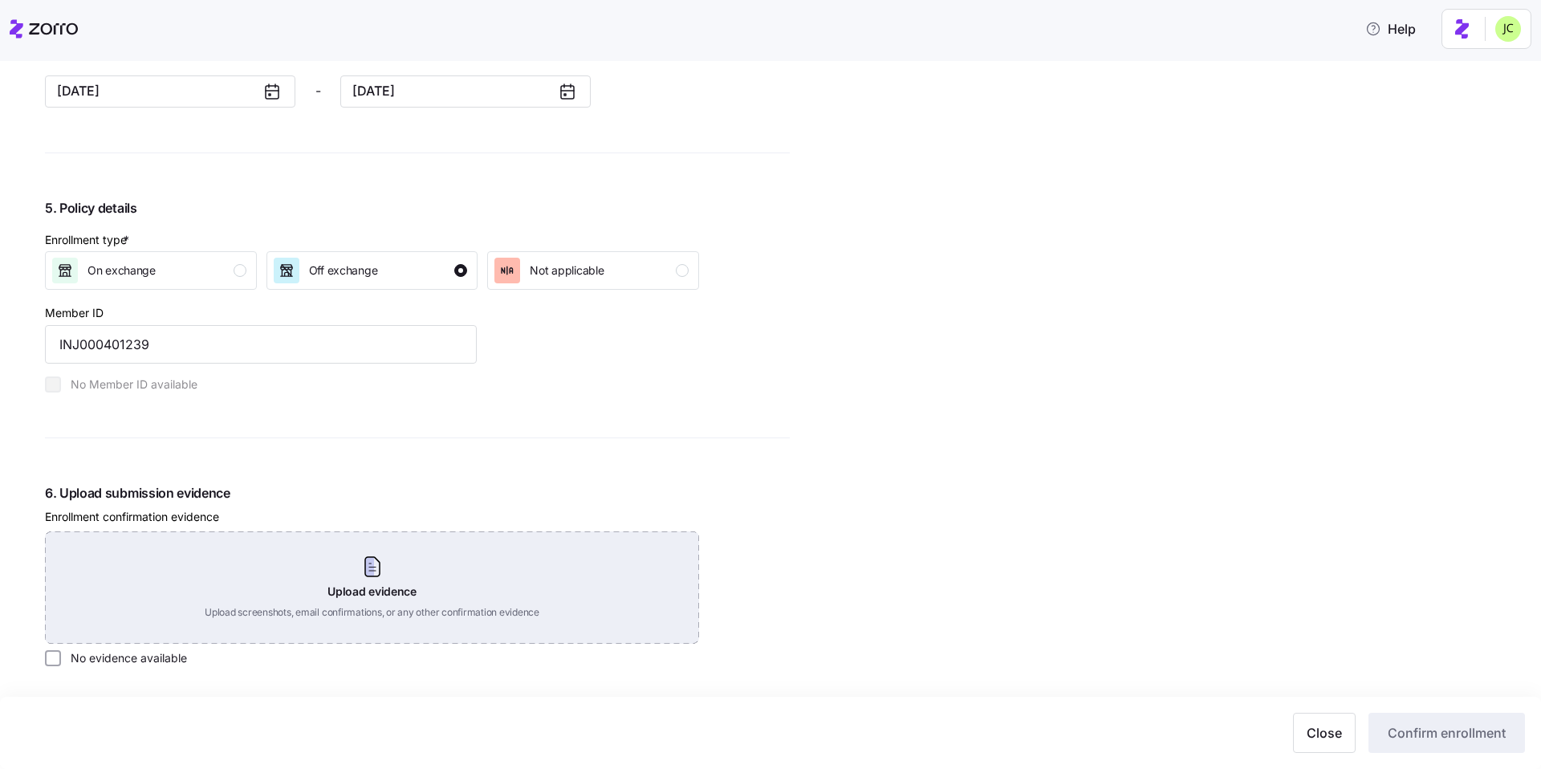
scroll to position [1473, 0]
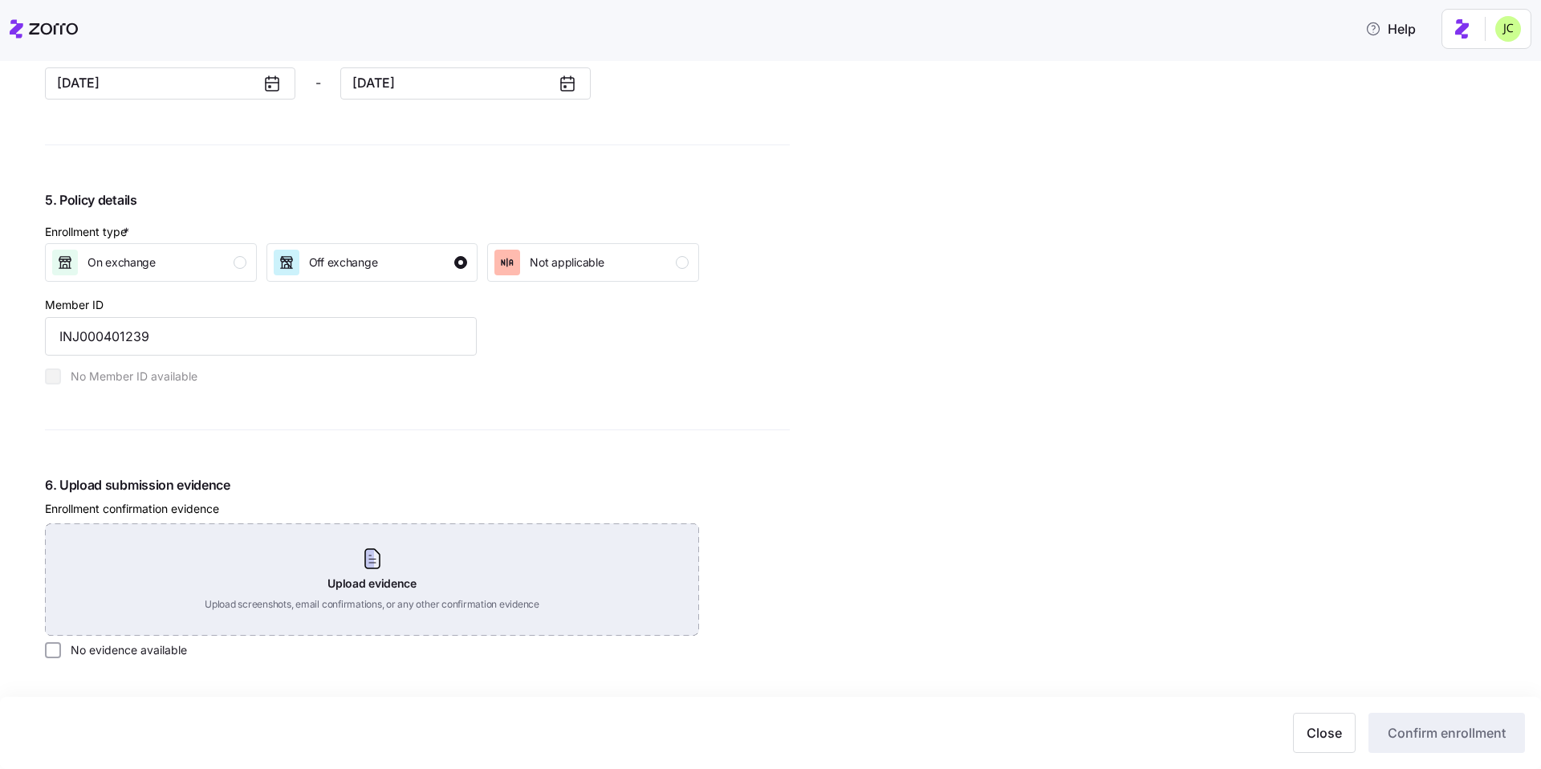
click at [361, 564] on div "Upload evidence Upload screenshots, email confirmations, or any other confirmat…" at bounding box center [372, 579] width 654 height 112
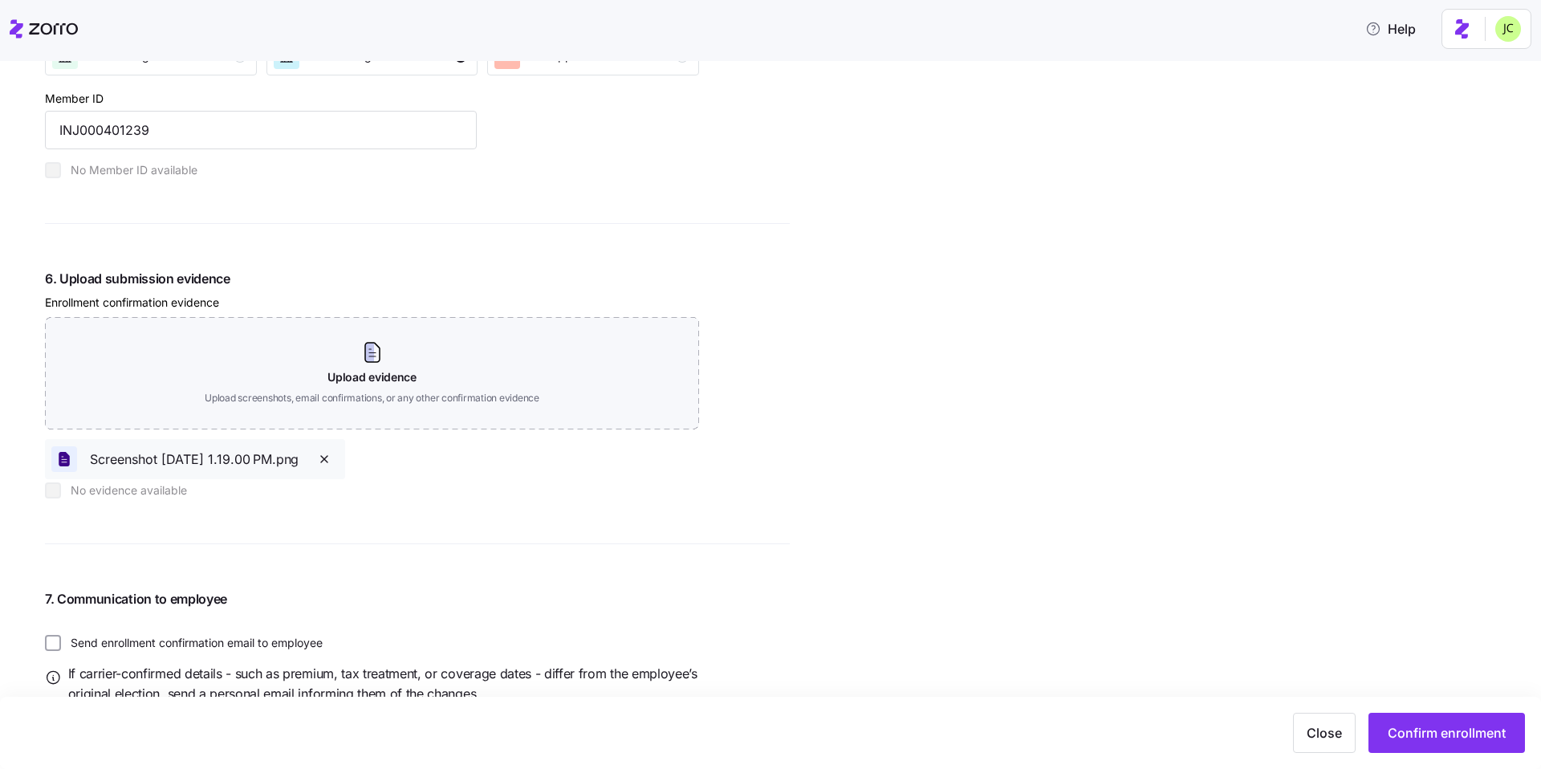
scroll to position [1730, 0]
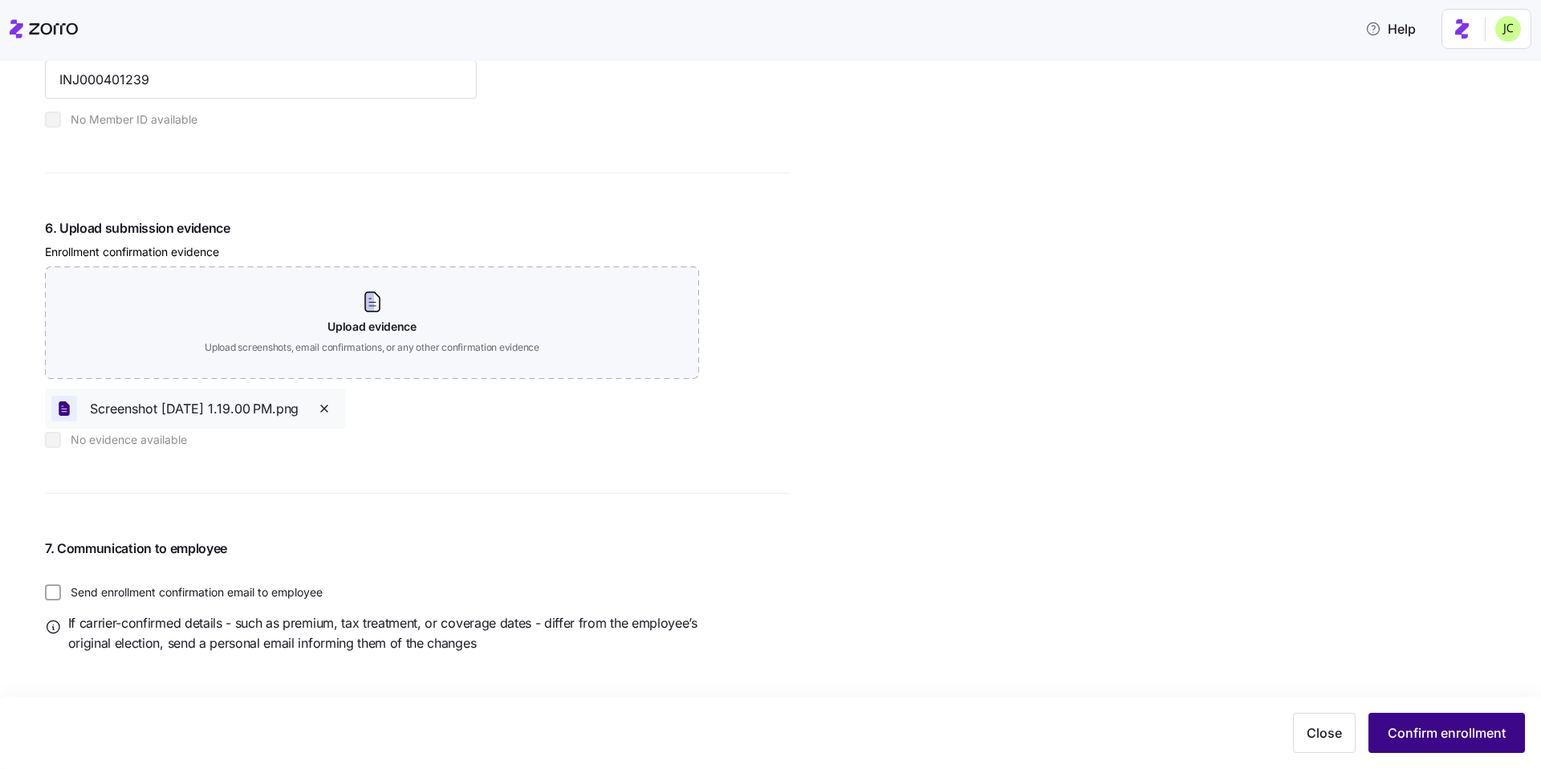
click at [1155, 624] on button "Confirm enrollment" at bounding box center [1446, 733] width 156 height 40
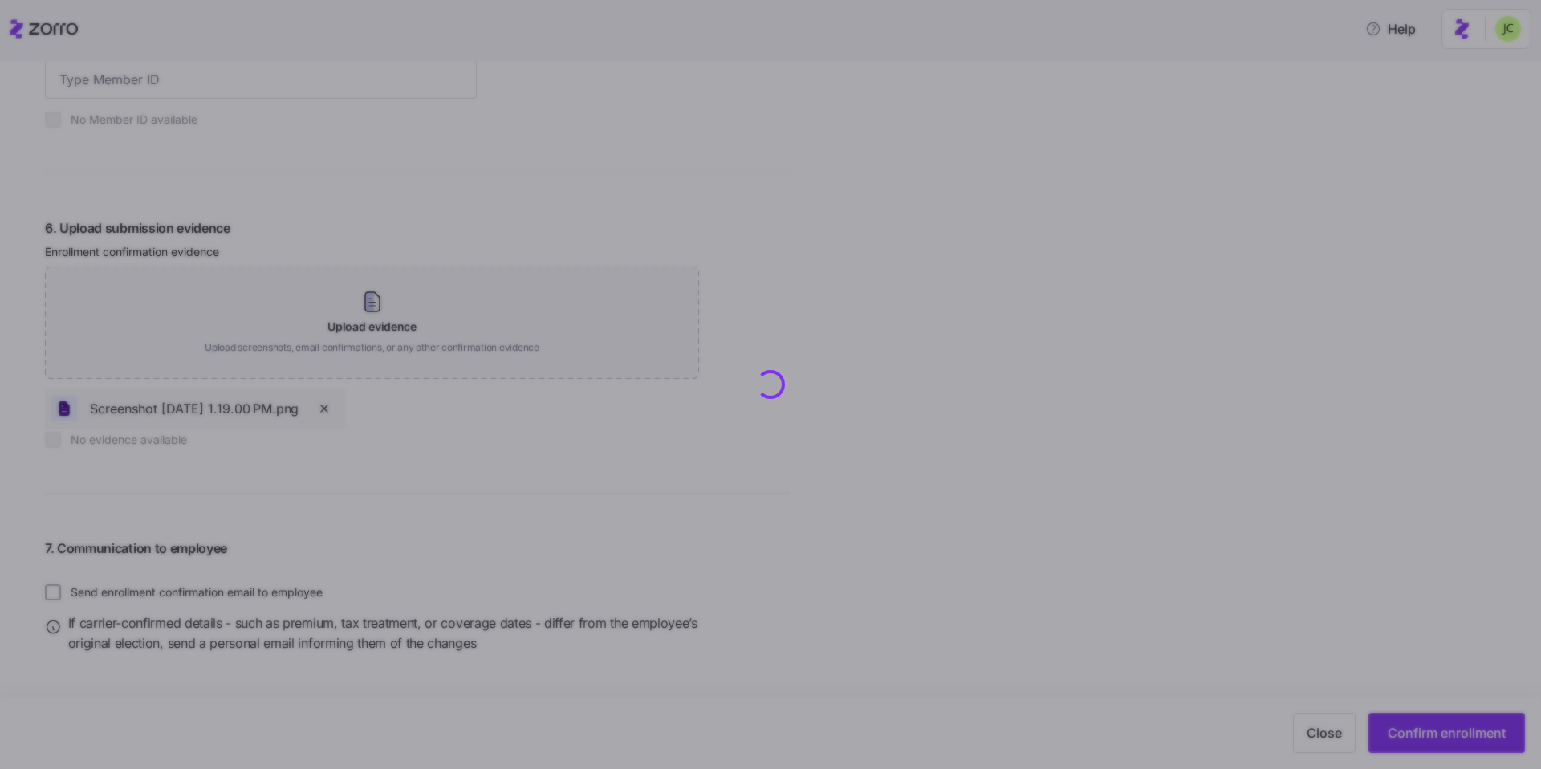
type input "INJ000401239"
